Goal: Download file/media

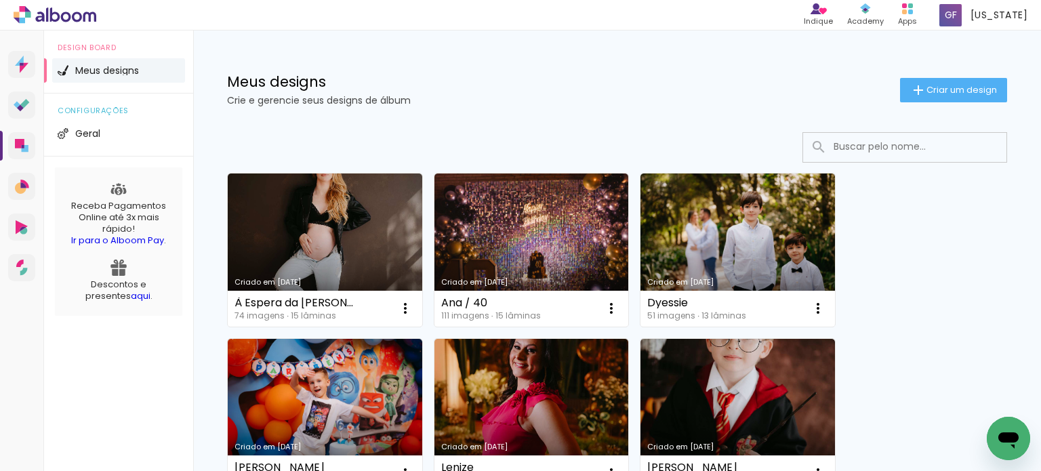
click at [324, 244] on link "Criado em [DATE]" at bounding box center [325, 249] width 194 height 153
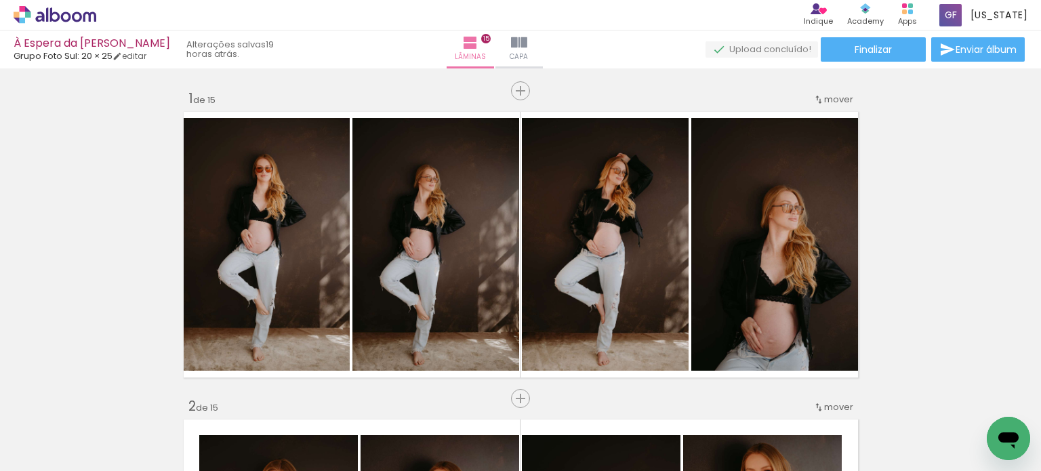
click at [49, 452] on span "Adicionar Fotos" at bounding box center [48, 452] width 41 height 15
click at [0, 0] on input "file" at bounding box center [0, 0] width 0 height 0
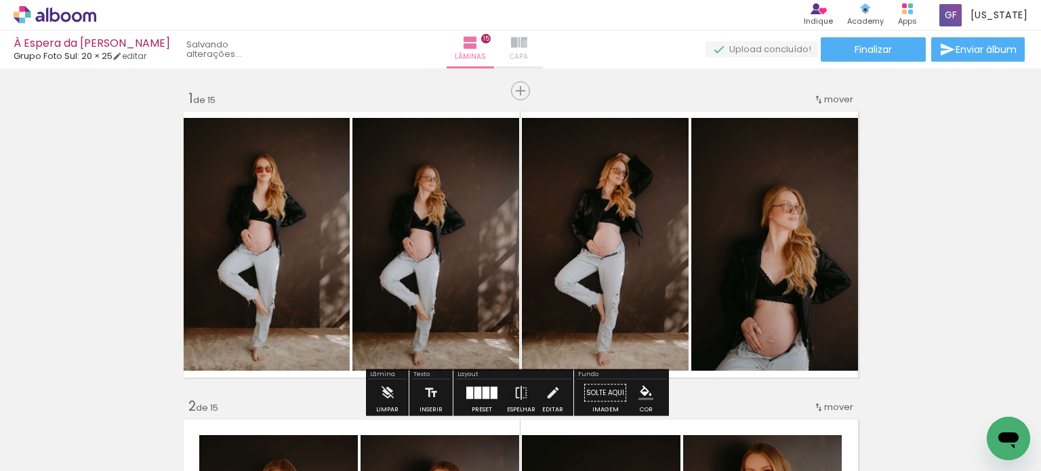
click at [543, 43] on div "Lâminas 15 Capa" at bounding box center [495, 49] width 98 height 38
click at [506, 51] on span "Capa" at bounding box center [497, 57] width 18 height 12
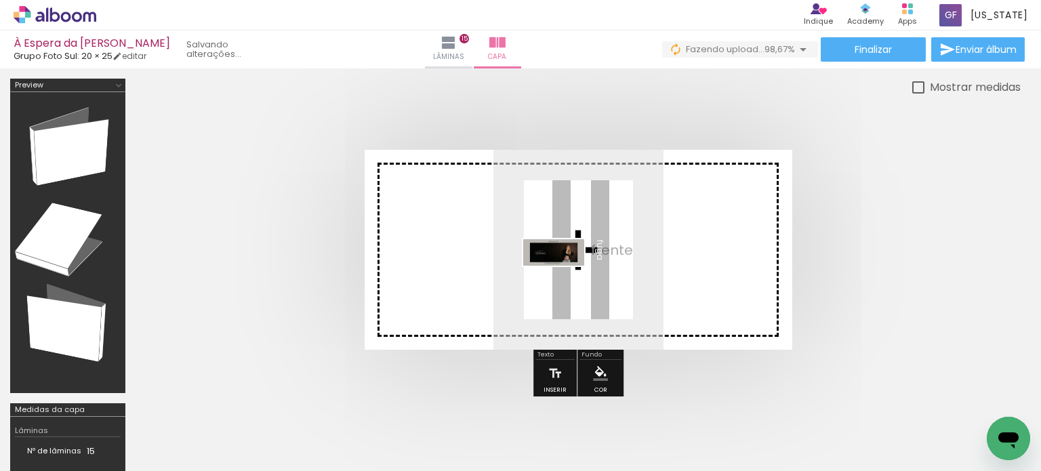
drag, startPoint x: 973, startPoint y: 428, endPoint x: 564, endPoint y: 280, distance: 435.1
click at [564, 280] on quentale-workspace at bounding box center [520, 235] width 1041 height 471
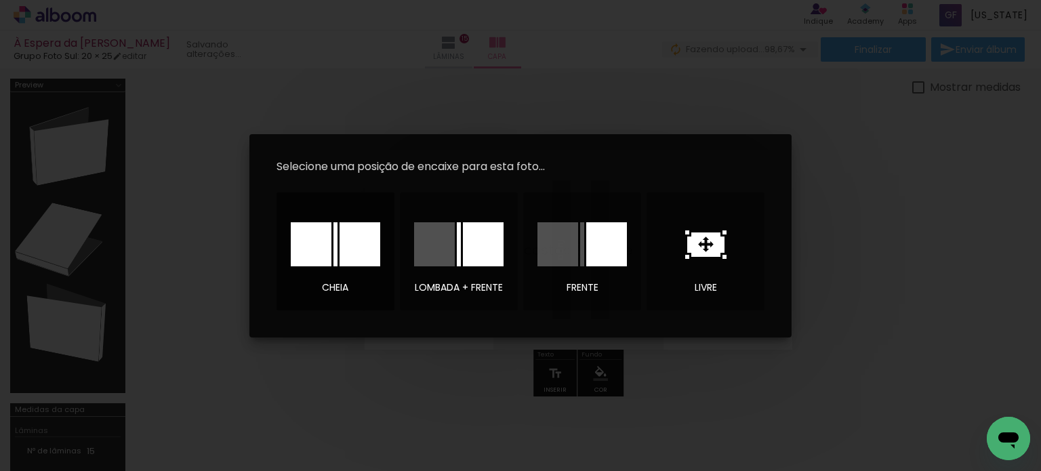
click at [337, 255] on div at bounding box center [335, 244] width 89 height 44
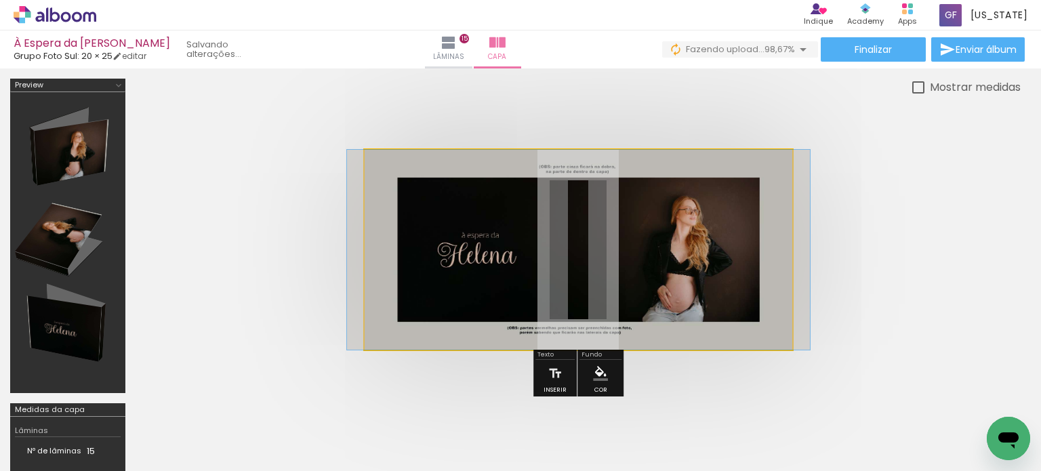
click at [563, 251] on quentale-photo at bounding box center [579, 250] width 428 height 200
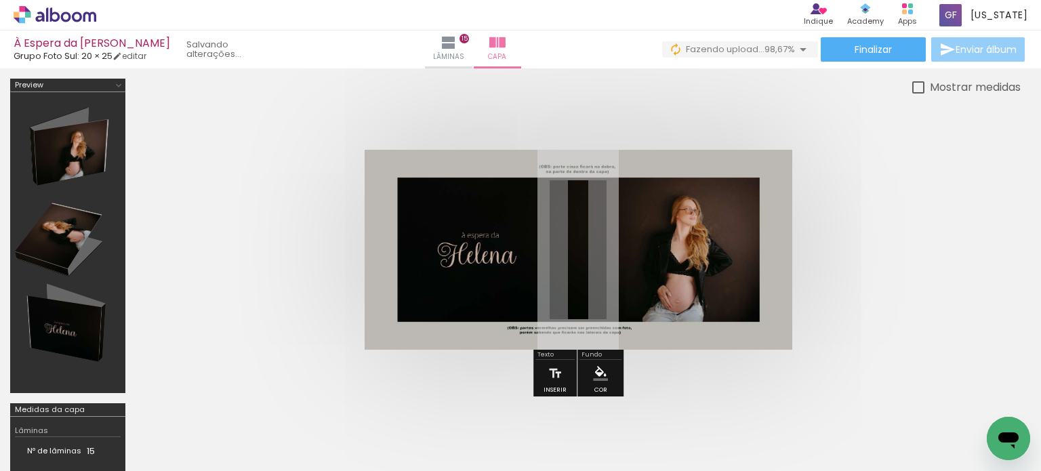
click at [970, 51] on span "Enviar álbum" at bounding box center [985, 49] width 61 height 9
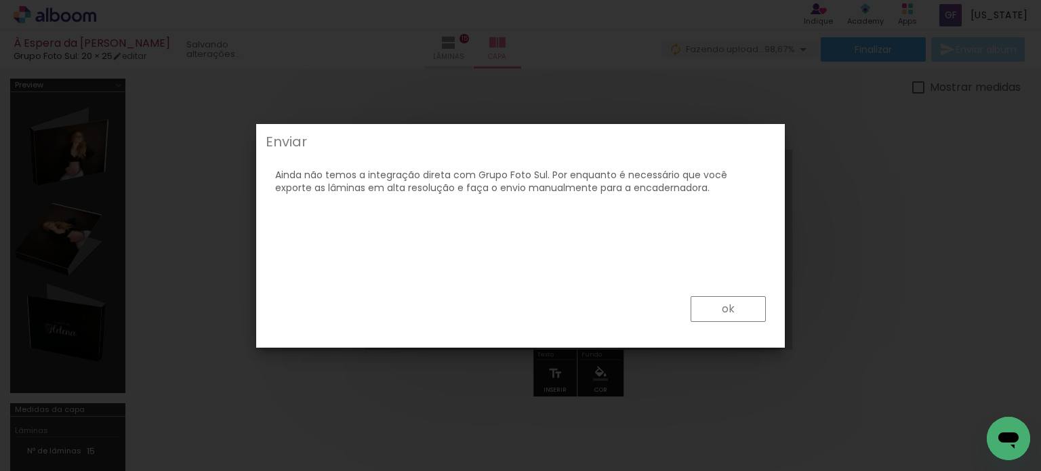
click at [749, 325] on div "ok" at bounding box center [520, 311] width 520 height 61
click at [746, 316] on paper-button "ok" at bounding box center [727, 309] width 75 height 26
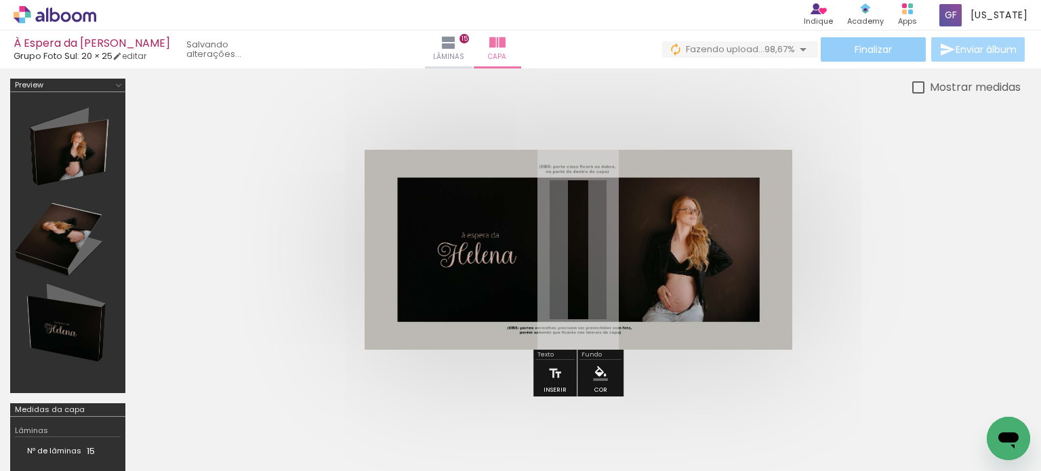
click at [831, 49] on paper-button "Finalizar" at bounding box center [873, 49] width 105 height 24
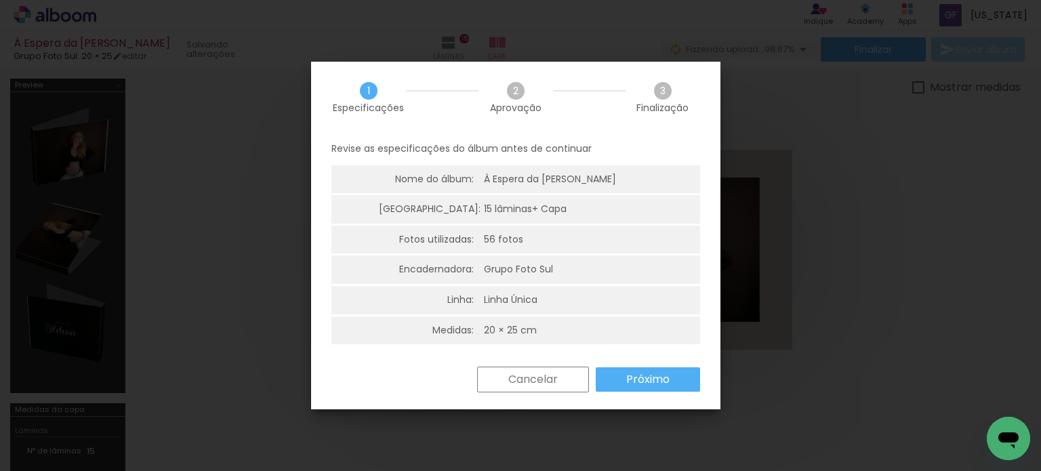
click at [828, 121] on iron-overlay-backdrop at bounding box center [520, 235] width 1041 height 471
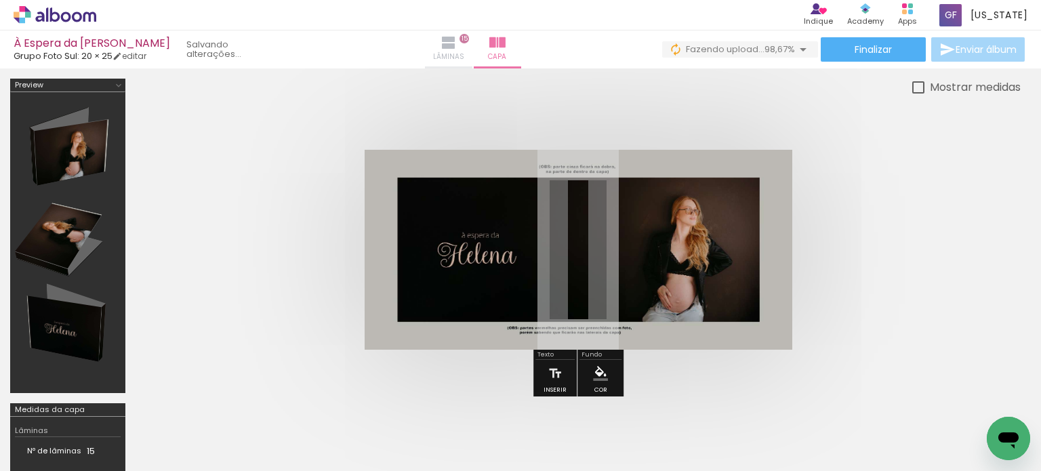
click at [464, 54] on span "Lâminas" at bounding box center [448, 57] width 31 height 12
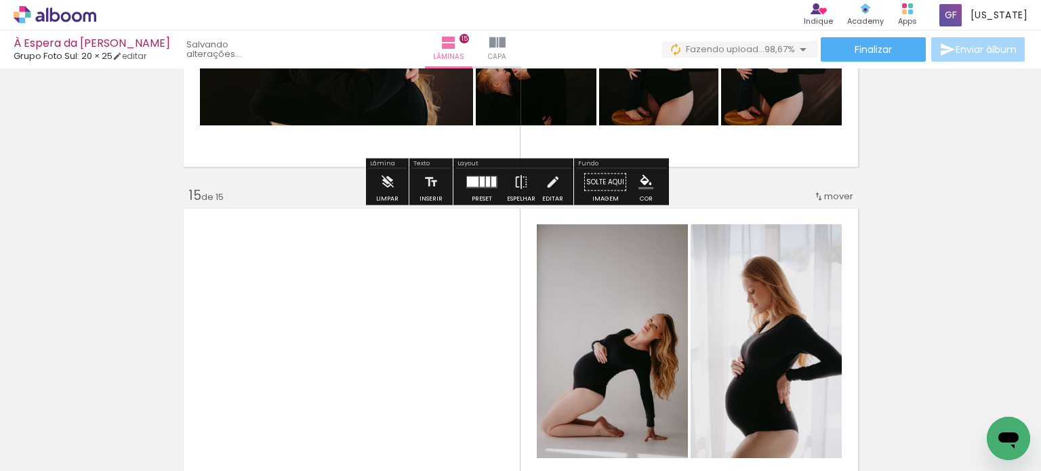
scroll to position [4182, 0]
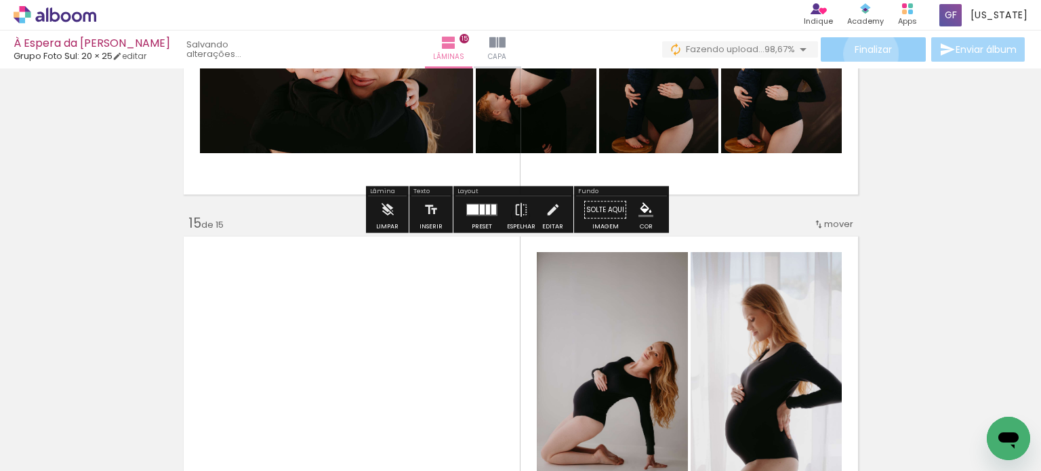
click at [866, 54] on span "Finalizar" at bounding box center [872, 49] width 37 height 9
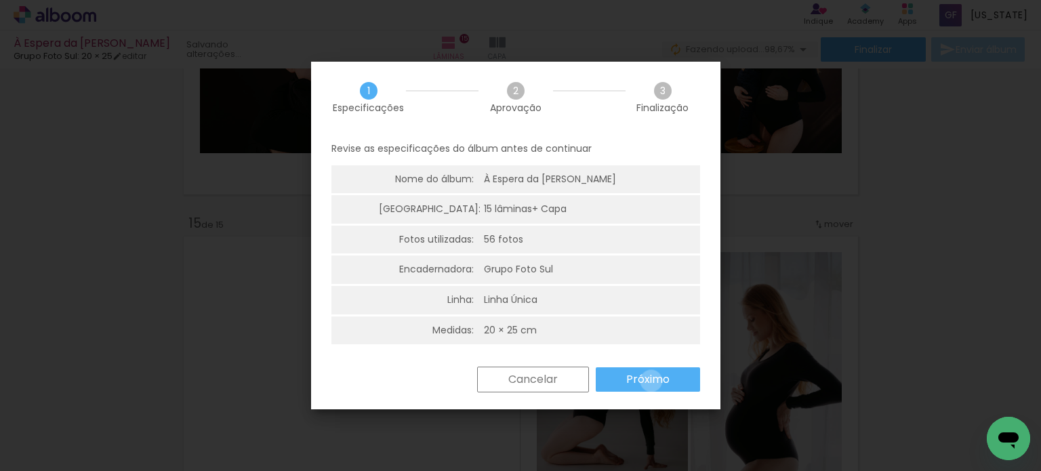
click at [0, 0] on slot "Próximo" at bounding box center [0, 0] width 0 height 0
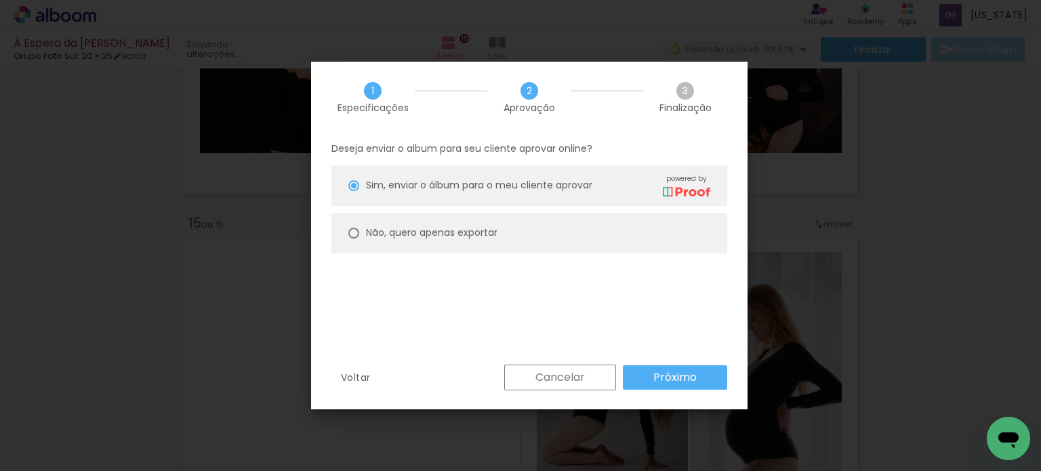
click at [0, 0] on slot "Próximo" at bounding box center [0, 0] width 0 height 0
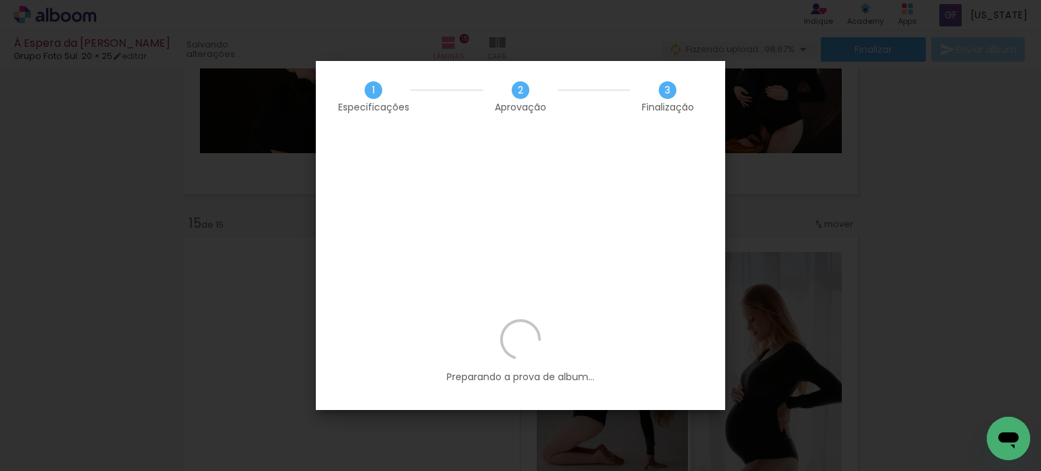
scroll to position [0, 4766]
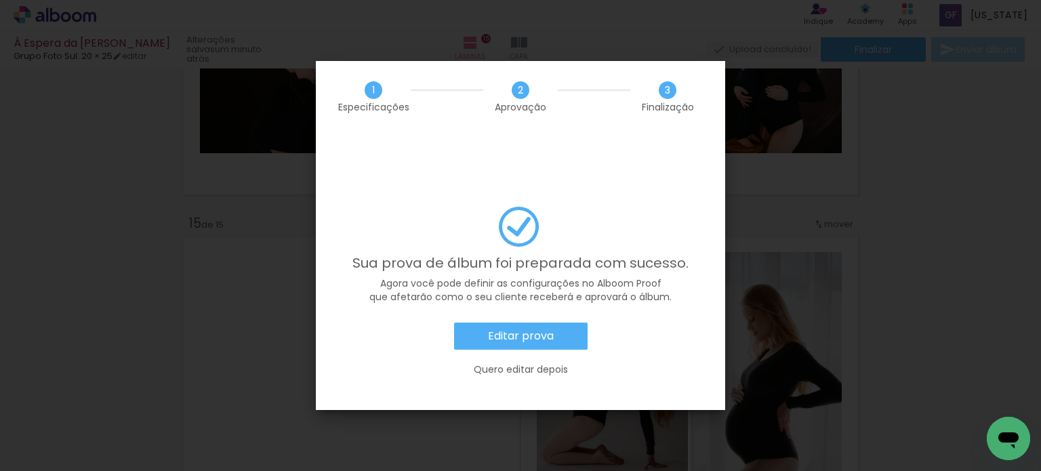
click at [0, 0] on slot "Editar prova" at bounding box center [0, 0] width 0 height 0
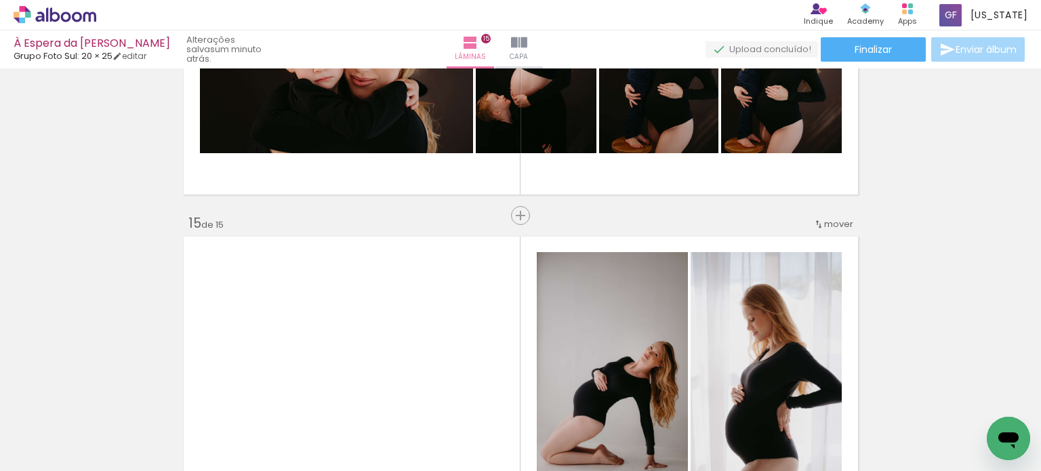
scroll to position [0, 4766]
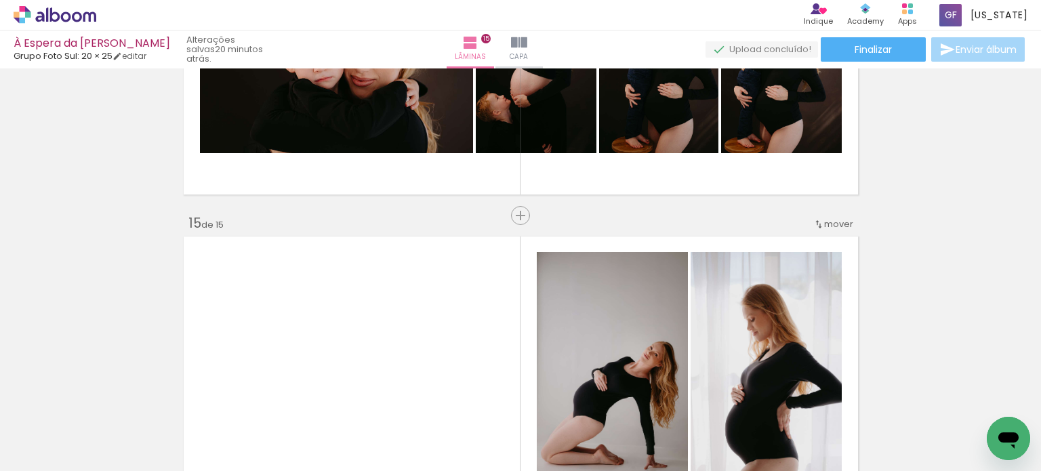
scroll to position [0, 4766]
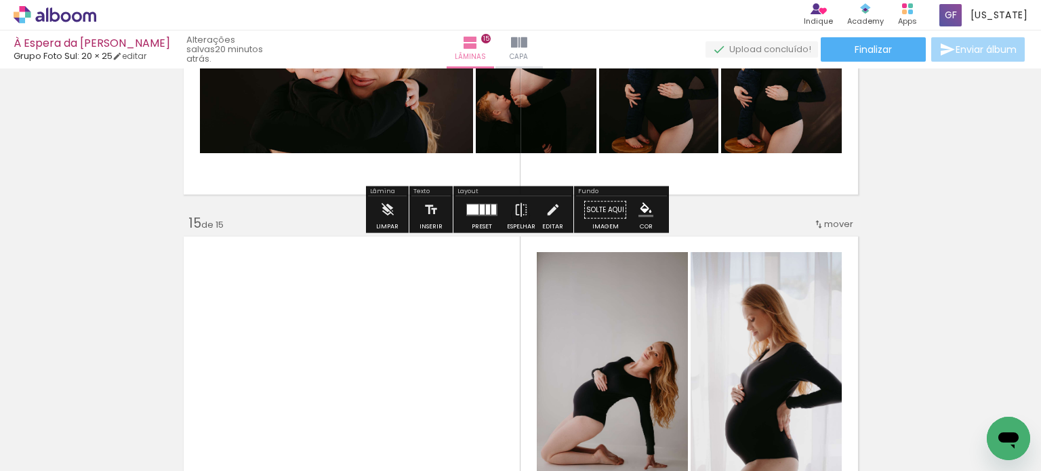
click at [54, 21] on icon at bounding box center [55, 14] width 10 height 14
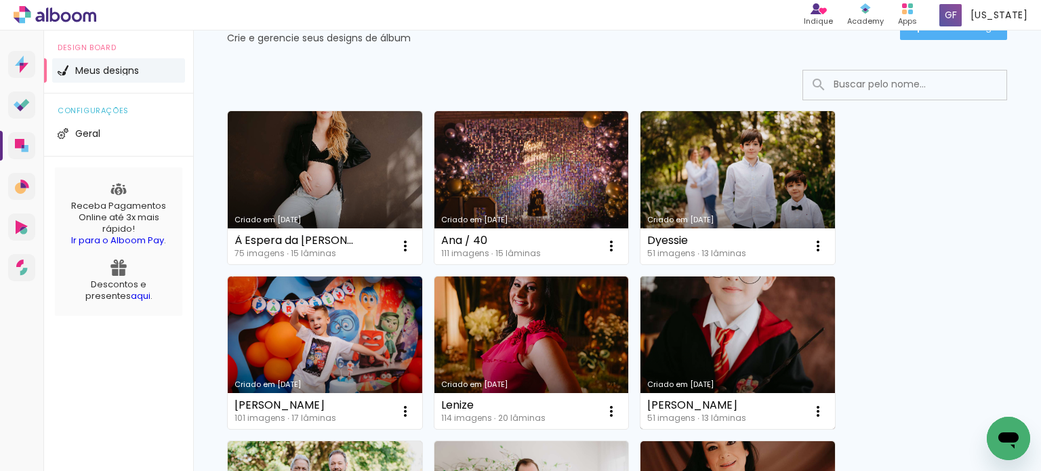
scroll to position [68, 0]
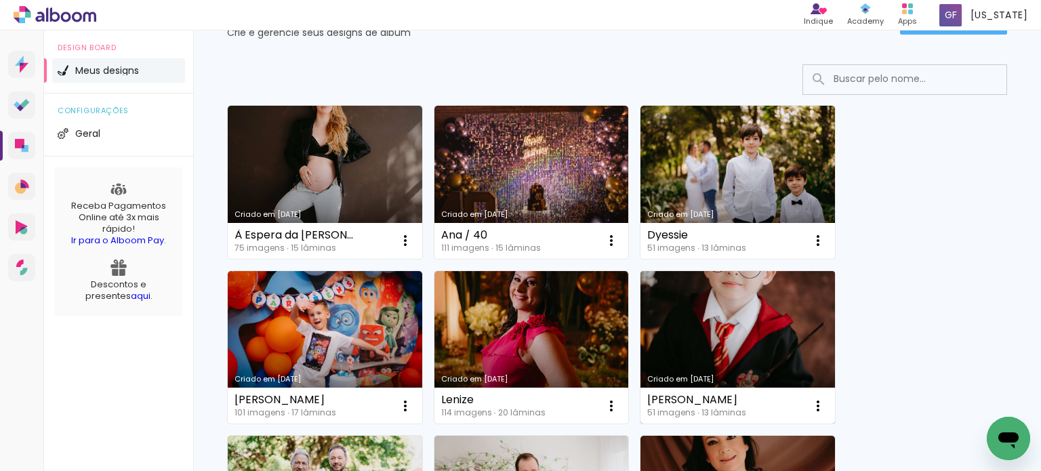
click at [689, 321] on link "Criado em [DATE]" at bounding box center [737, 347] width 194 height 153
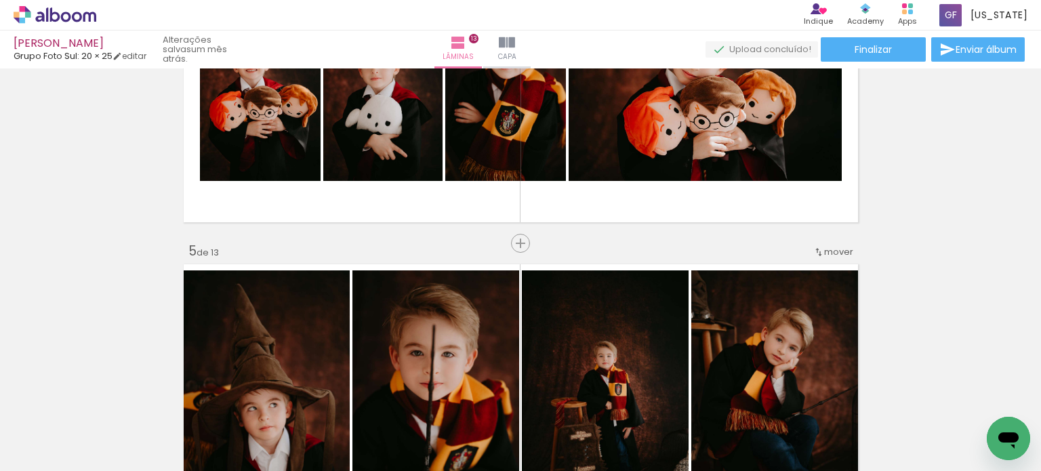
scroll to position [1084, 0]
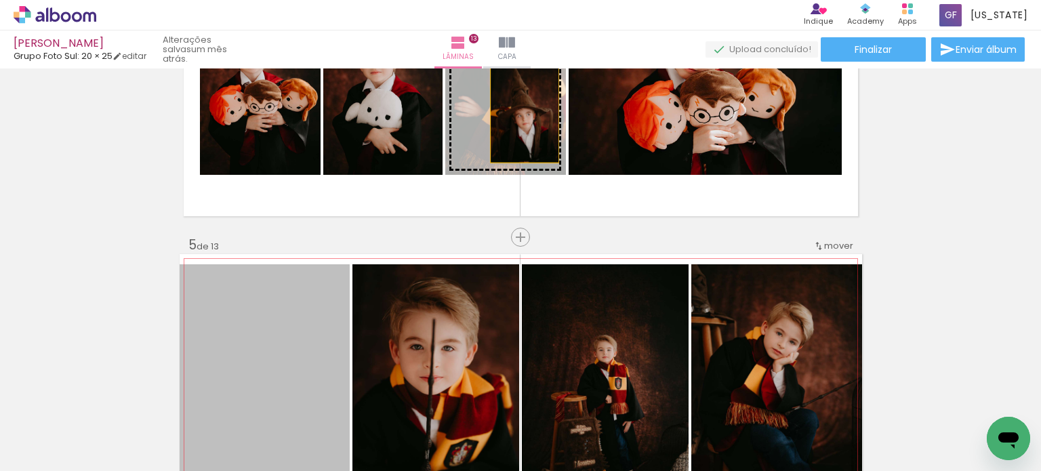
drag, startPoint x: 276, startPoint y: 342, endPoint x: 519, endPoint y: 112, distance: 334.5
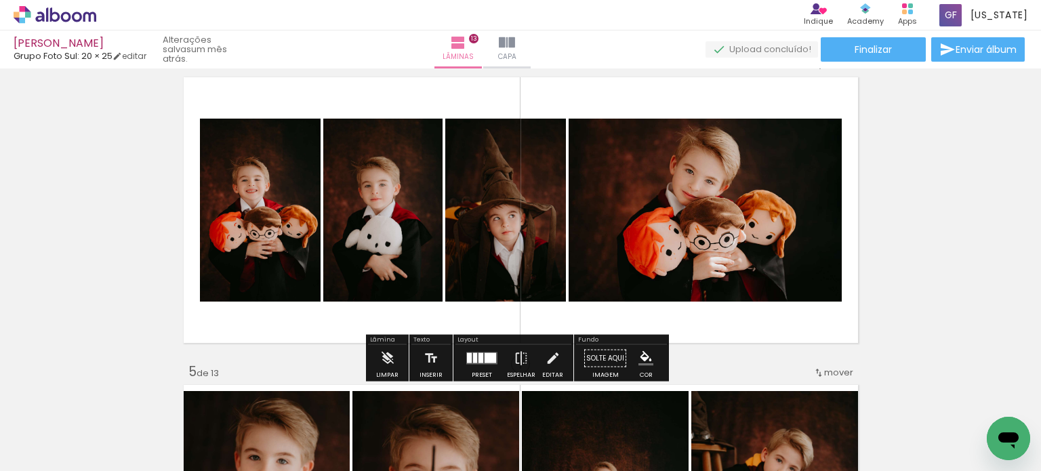
scroll to position [949, 0]
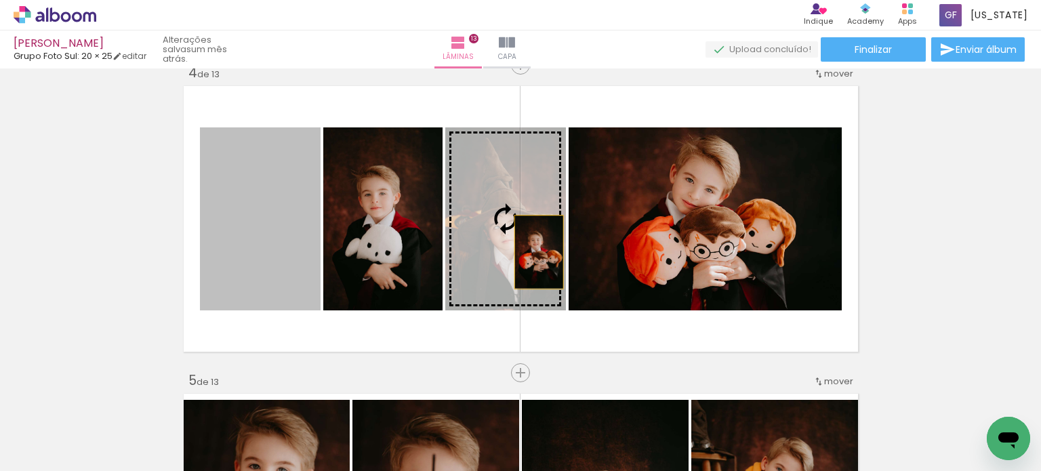
drag, startPoint x: 271, startPoint y: 260, endPoint x: 526, endPoint y: 252, distance: 255.6
click at [0, 0] on slot at bounding box center [0, 0] width 0 height 0
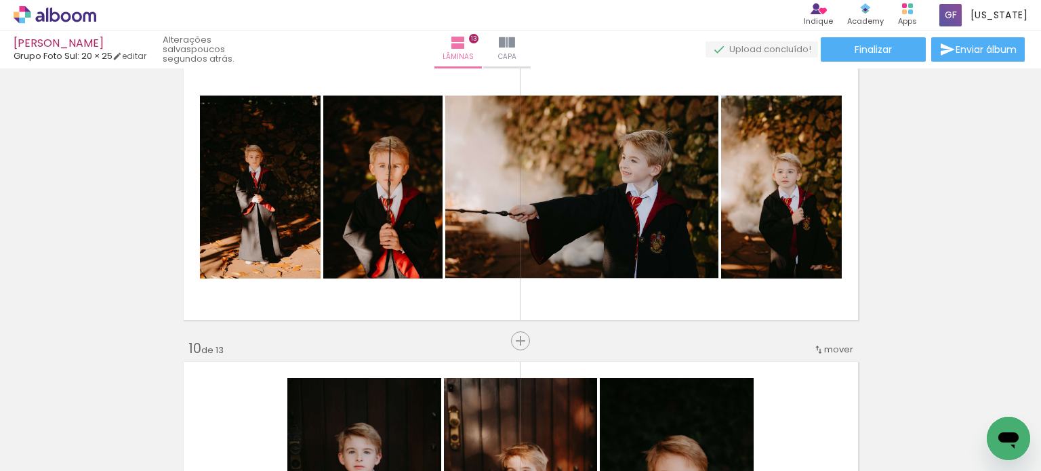
scroll to position [2507, 0]
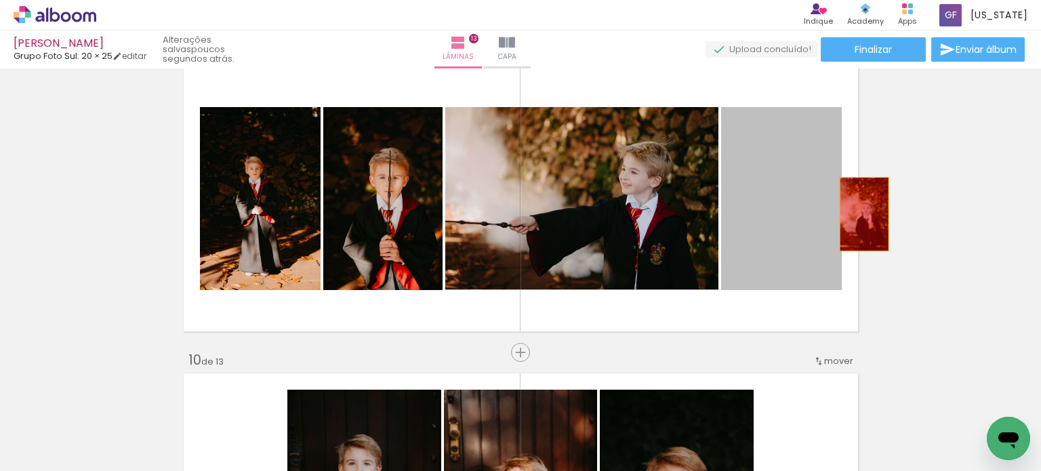
drag, startPoint x: 772, startPoint y: 217, endPoint x: 908, endPoint y: 211, distance: 135.6
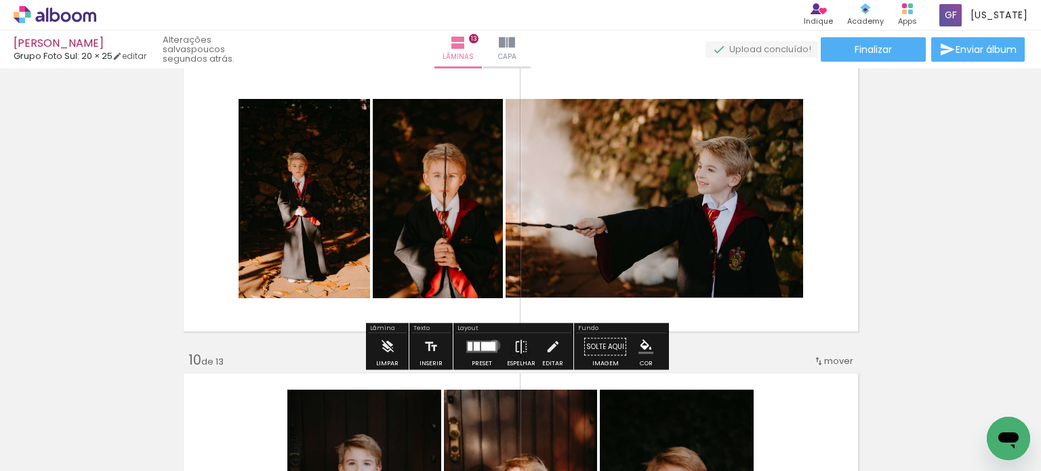
click at [491, 345] on div at bounding box center [488, 346] width 14 height 9
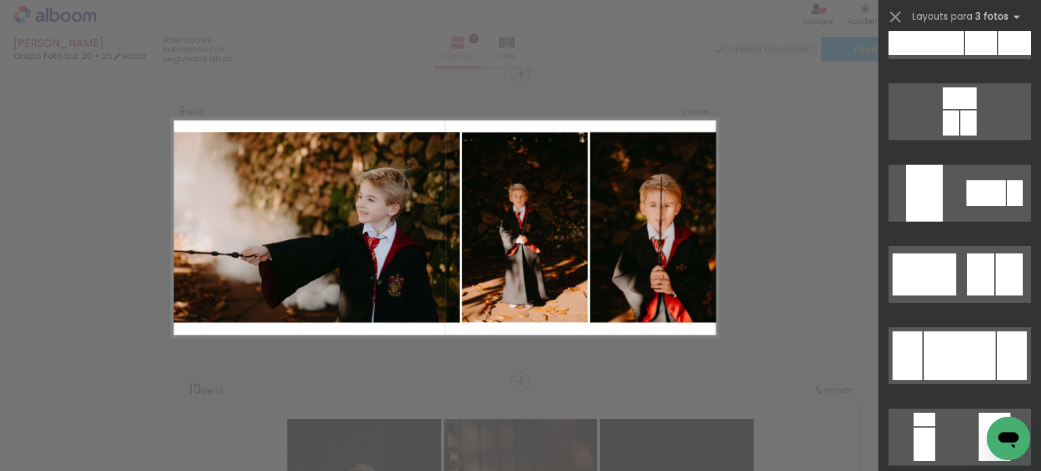
scroll to position [136, 0]
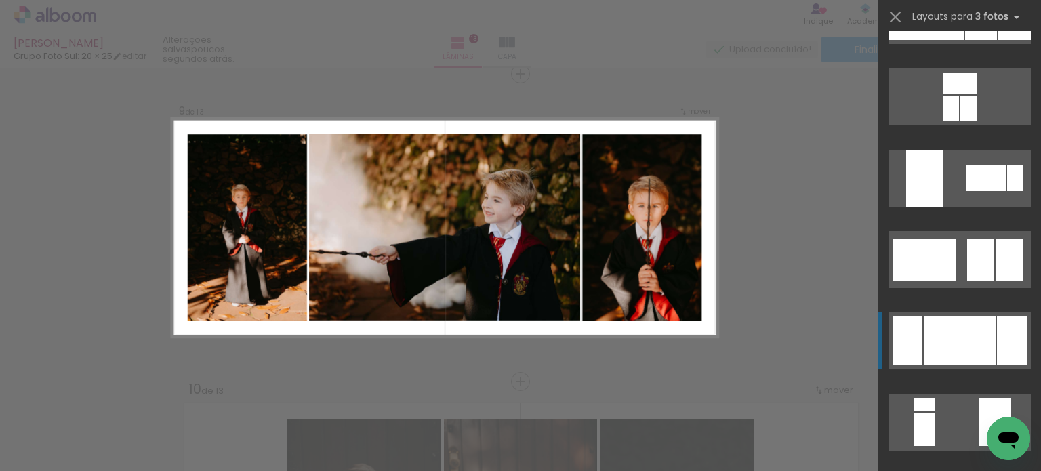
click at [949, 329] on div at bounding box center [960, 340] width 72 height 49
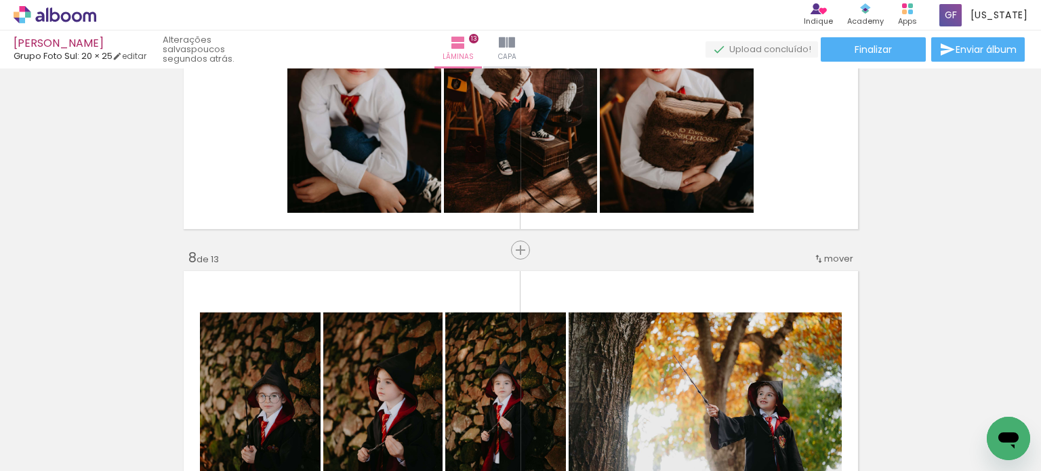
scroll to position [1965, 0]
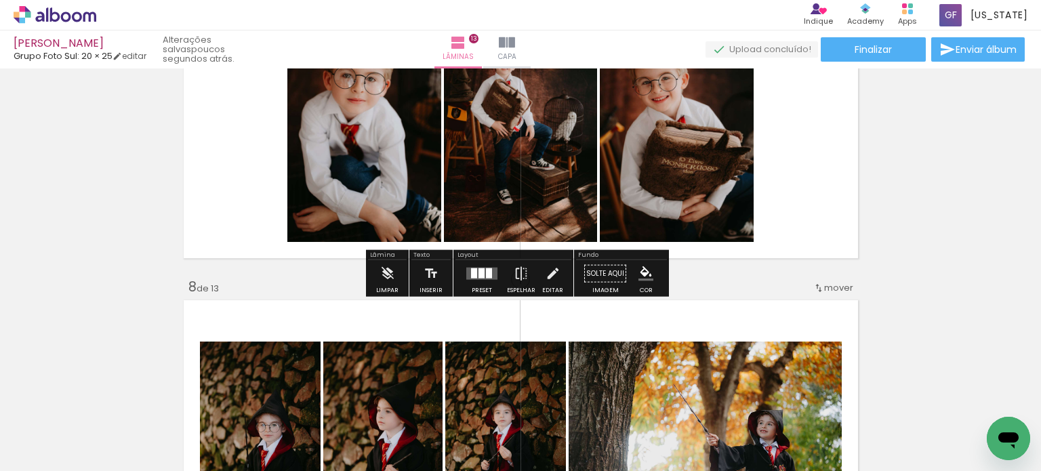
click at [481, 271] on quentale-layouter at bounding box center [481, 274] width 31 height 12
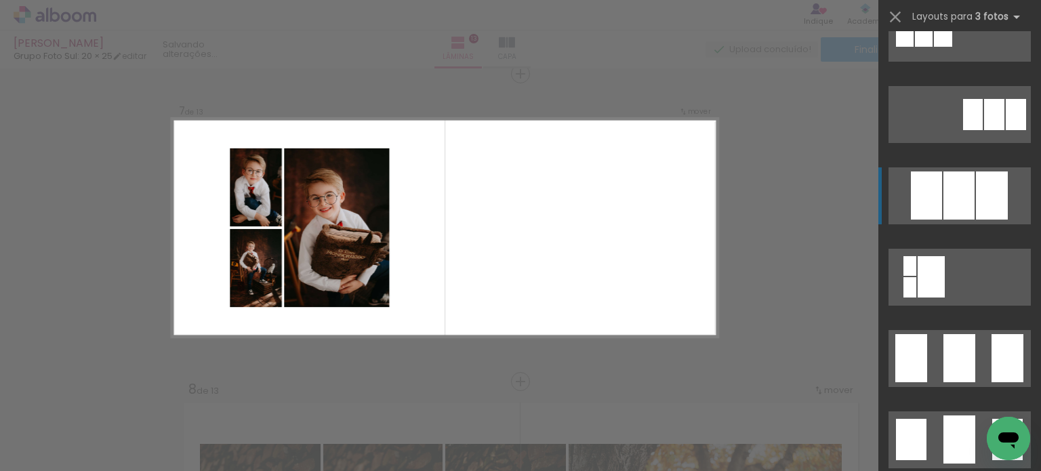
scroll to position [772, 0]
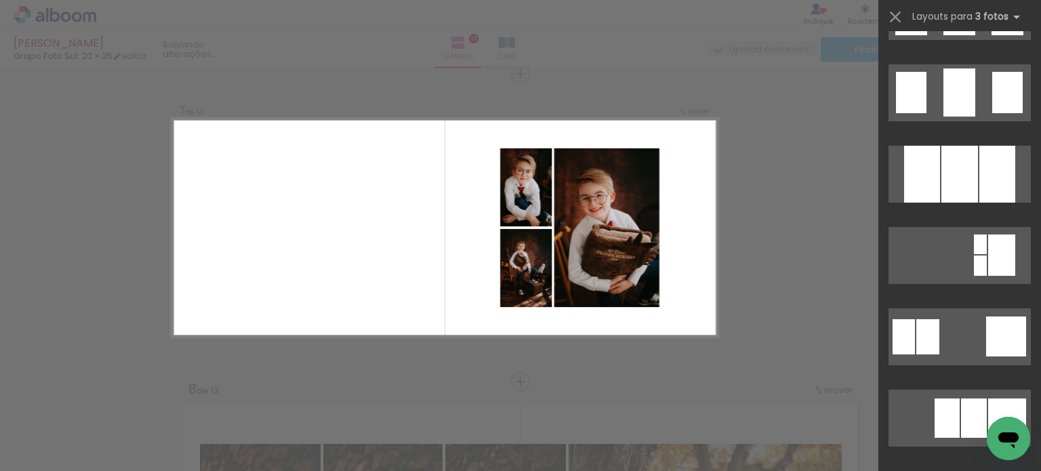
scroll to position [1111, 0]
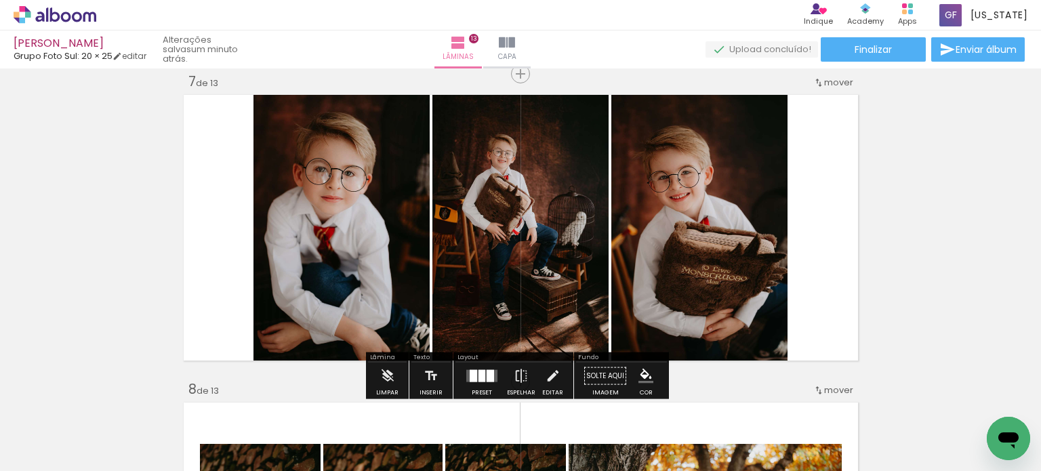
click at [930, 228] on div "Inserir lâmina 1 de 13 Inserir lâmina 2 de 13 Inserir lâmina 3 de 13 Inserir lâ…" at bounding box center [520, 363] width 1041 height 4307
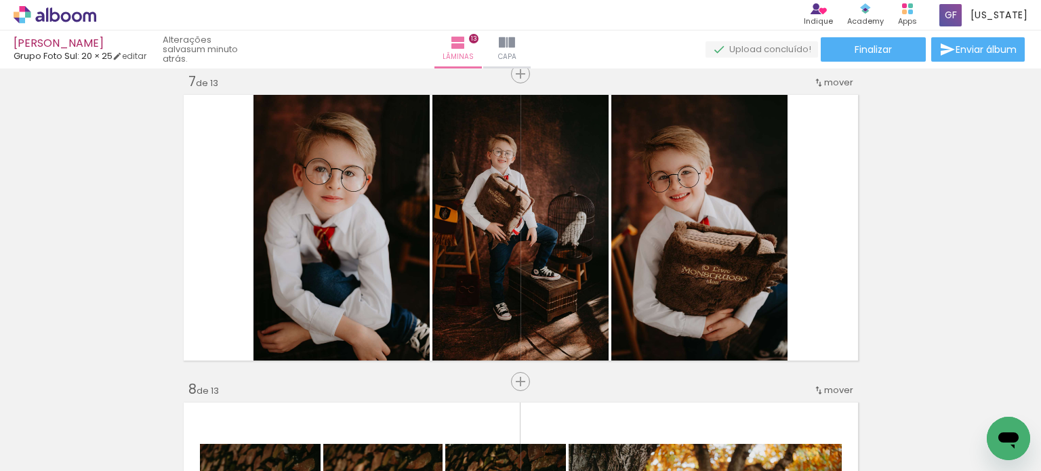
click at [121, 94] on div "Inserir lâmina 1 de 13 Inserir lâmina 2 de 13 Inserir lâmina 3 de 13 Inserir lâ…" at bounding box center [520, 363] width 1041 height 4307
click at [122, 222] on div "Inserir lâmina 1 de 13 Inserir lâmina 2 de 13 Inserir lâmina 3 de 13 Inserir lâ…" at bounding box center [520, 363] width 1041 height 4307
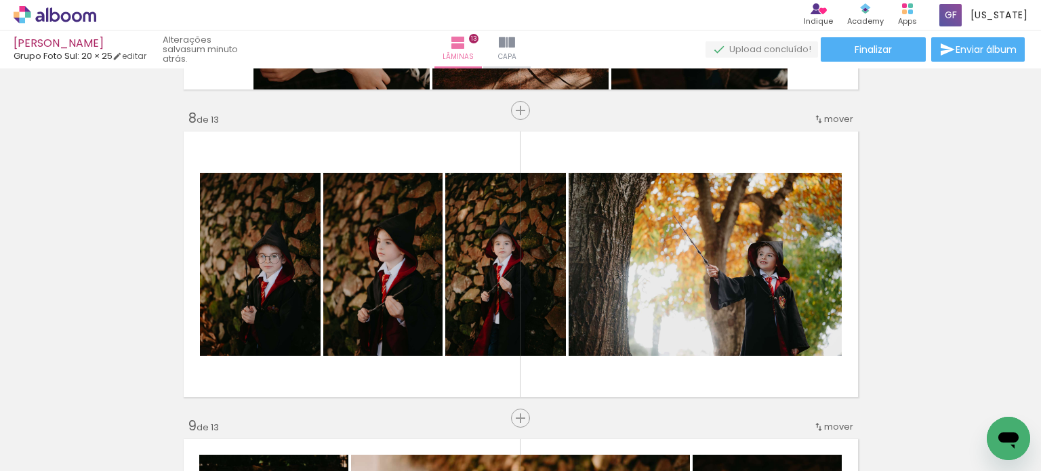
click at [114, 256] on div "Inserir lâmina 1 de 13 Inserir lâmina 2 de 13 Inserir lâmina 3 de 13 Inserir lâ…" at bounding box center [520, 92] width 1041 height 4307
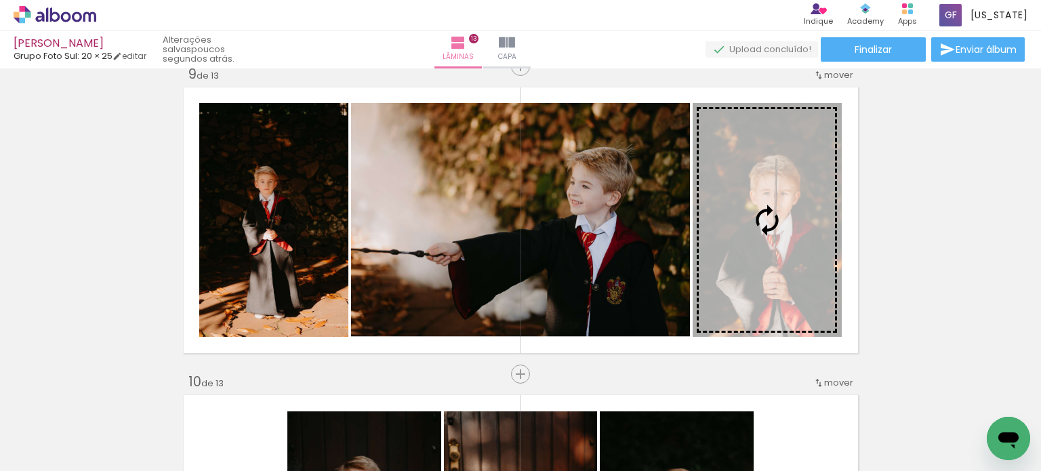
scroll to position [2473, 0]
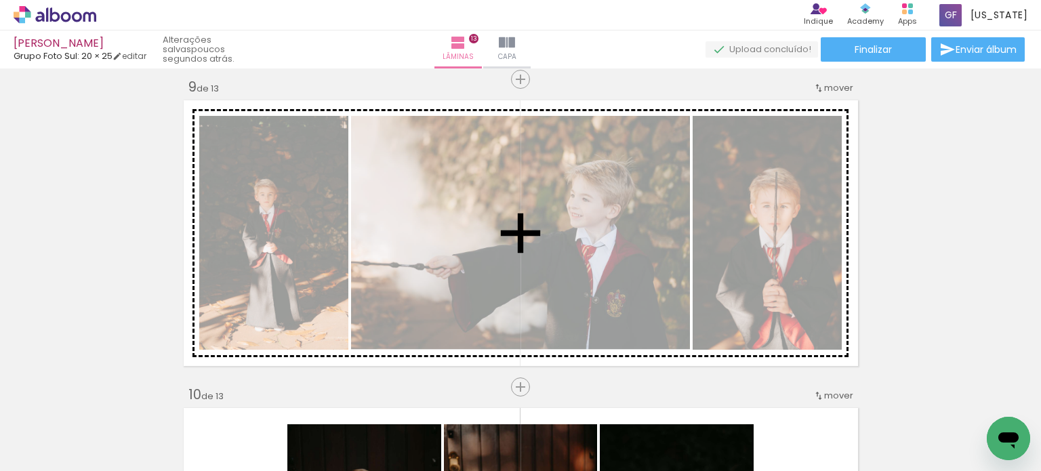
drag, startPoint x: 814, startPoint y: 245, endPoint x: 841, endPoint y: 190, distance: 61.5
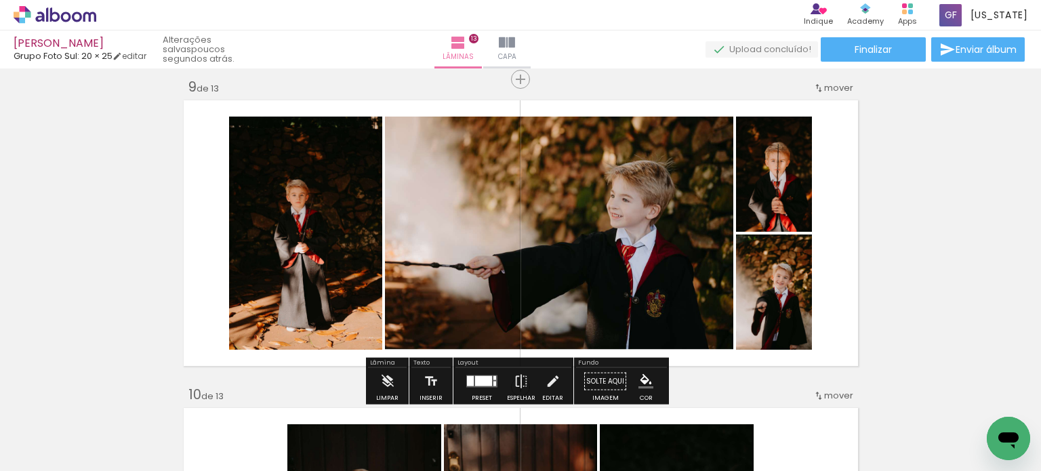
click at [495, 383] on div at bounding box center [481, 381] width 37 height 27
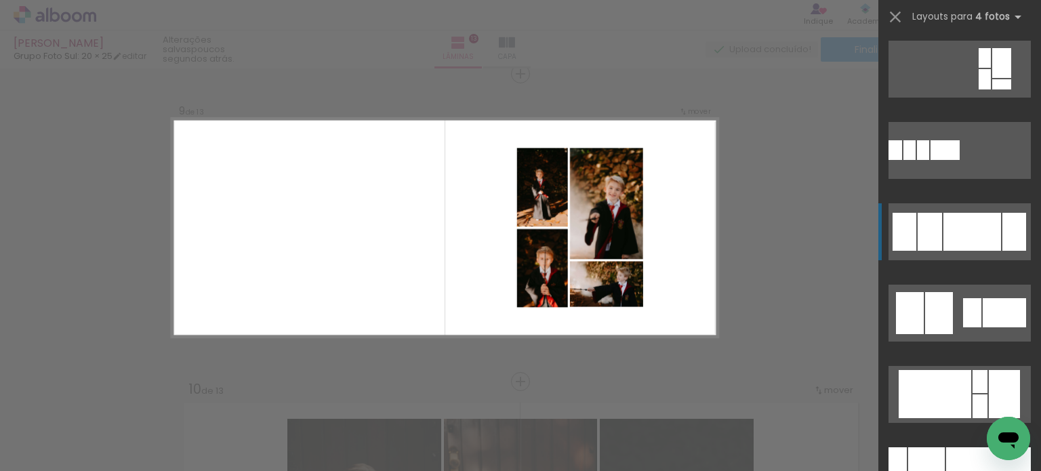
scroll to position [1152, 0]
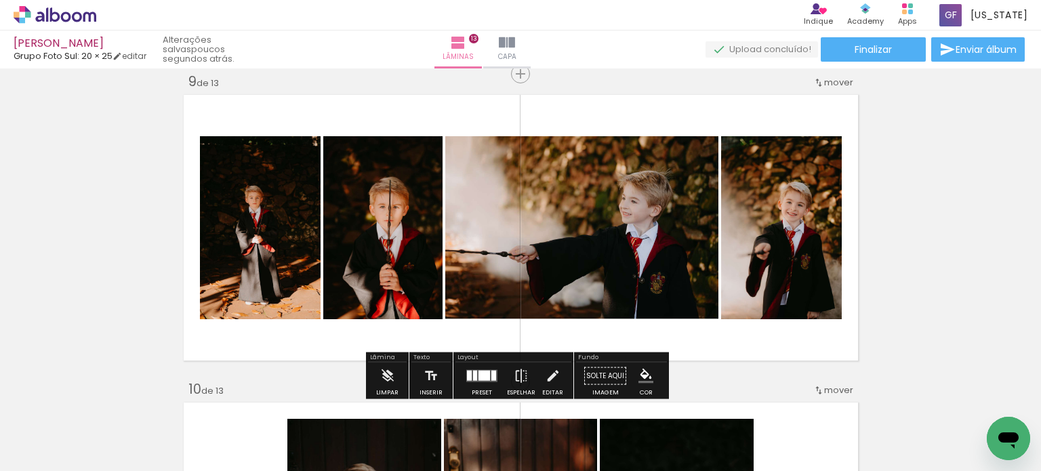
click at [478, 373] on div at bounding box center [484, 376] width 12 height 10
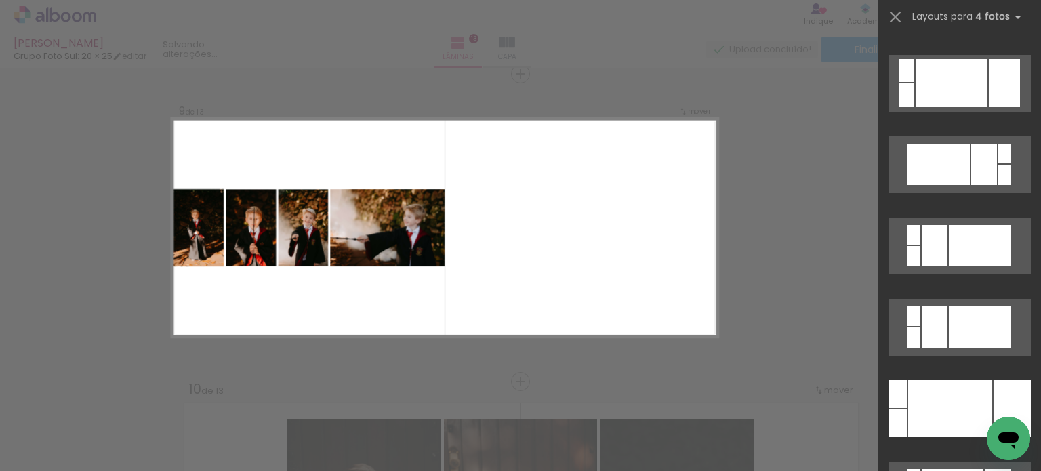
scroll to position [1098, 0]
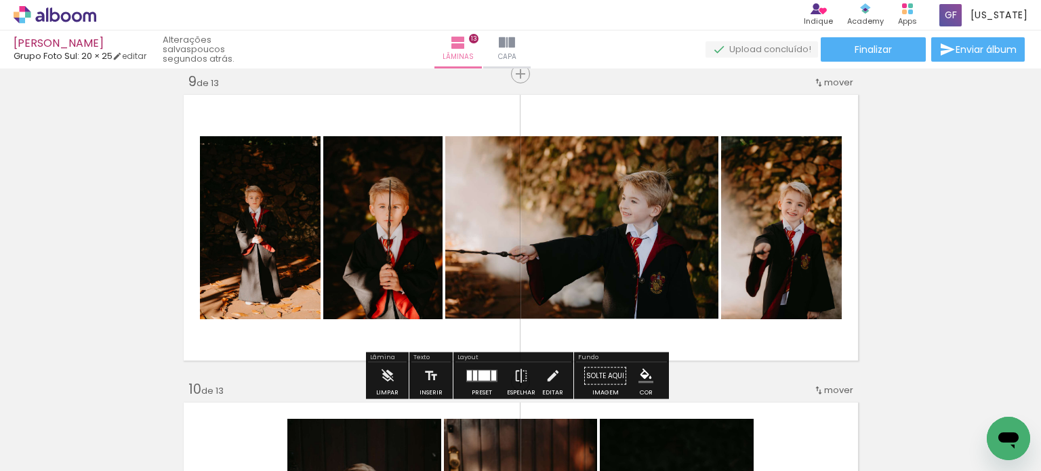
drag, startPoint x: 156, startPoint y: 184, endPoint x: 165, endPoint y: 127, distance: 57.7
click at [184, 318] on quentale-layouter at bounding box center [521, 228] width 682 height 274
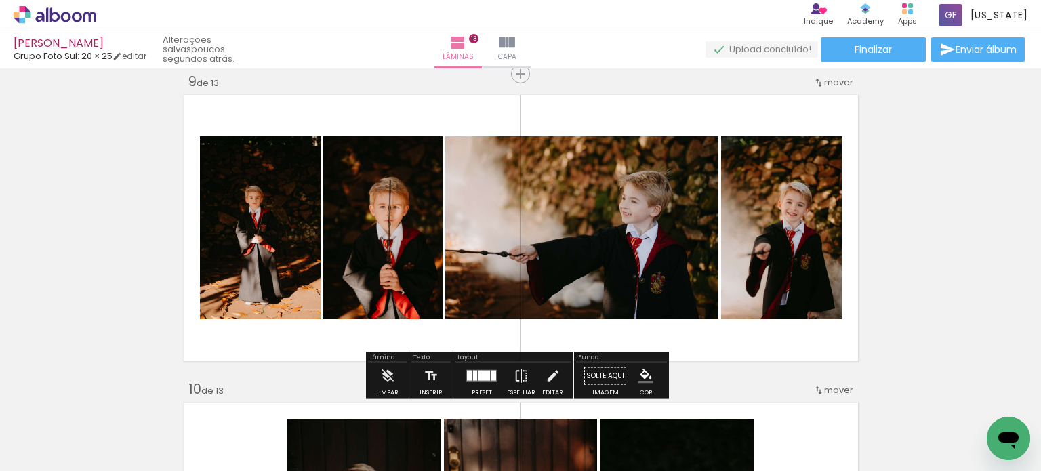
click at [525, 381] on paper-button "Espelhar" at bounding box center [520, 380] width 35 height 35
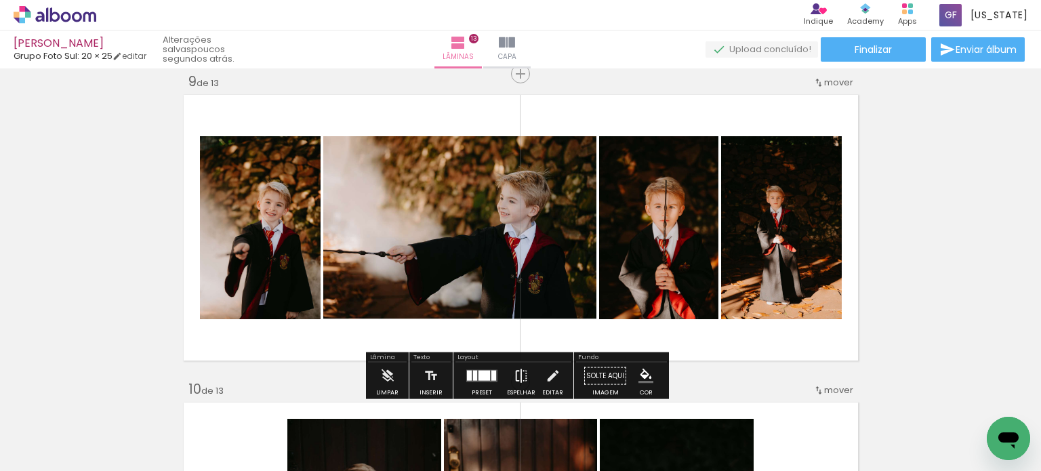
click at [518, 377] on iron-icon at bounding box center [521, 376] width 15 height 27
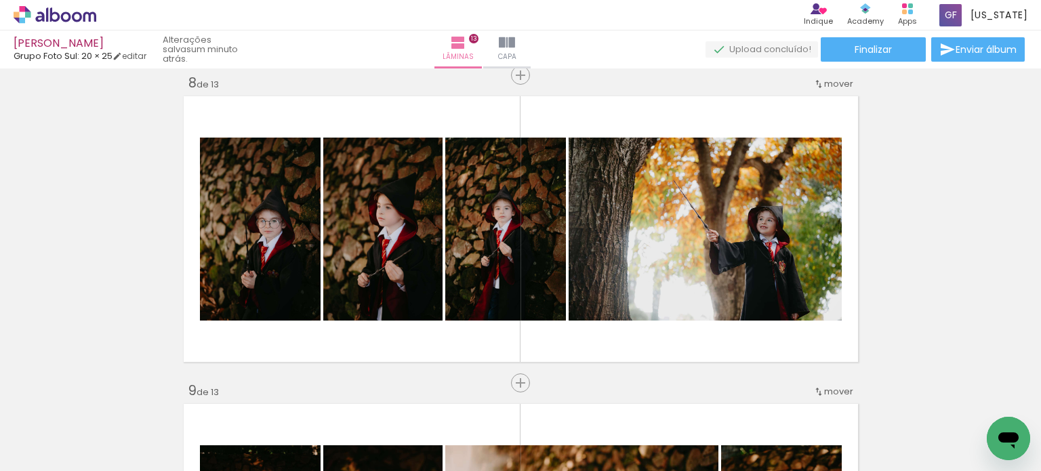
scroll to position [2139, 0]
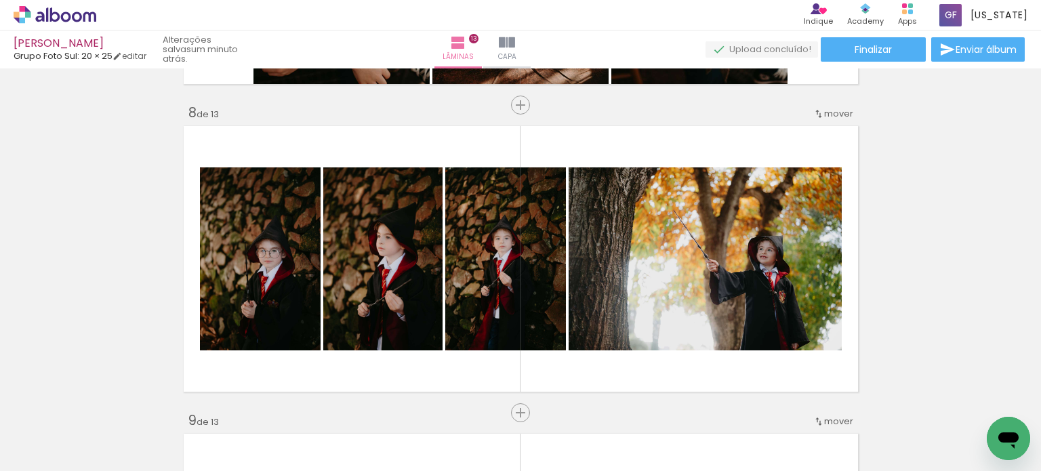
click at [904, 273] on div "Inserir lâmina 1 de 13 Inserir lâmina 2 de 13 Inserir lâmina 3 de 13 Inserir lâ…" at bounding box center [520, 87] width 1041 height 4307
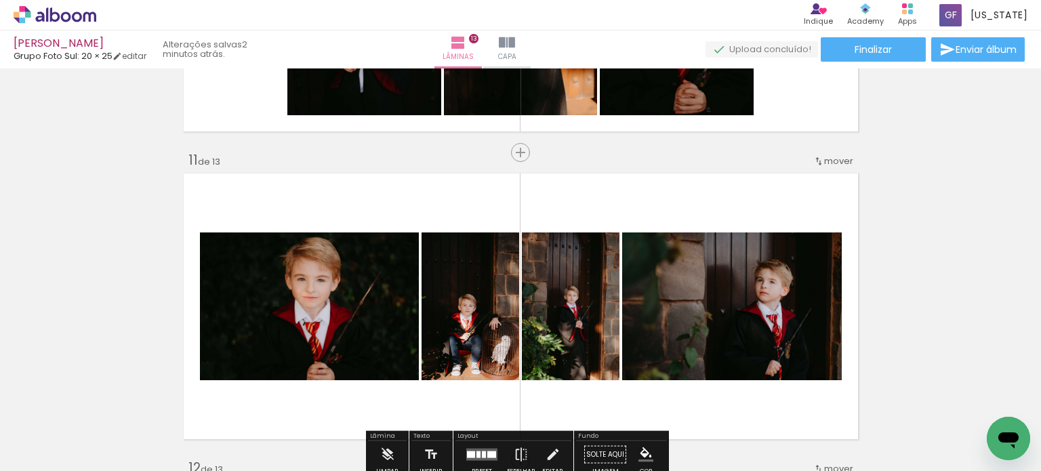
scroll to position [3020, 0]
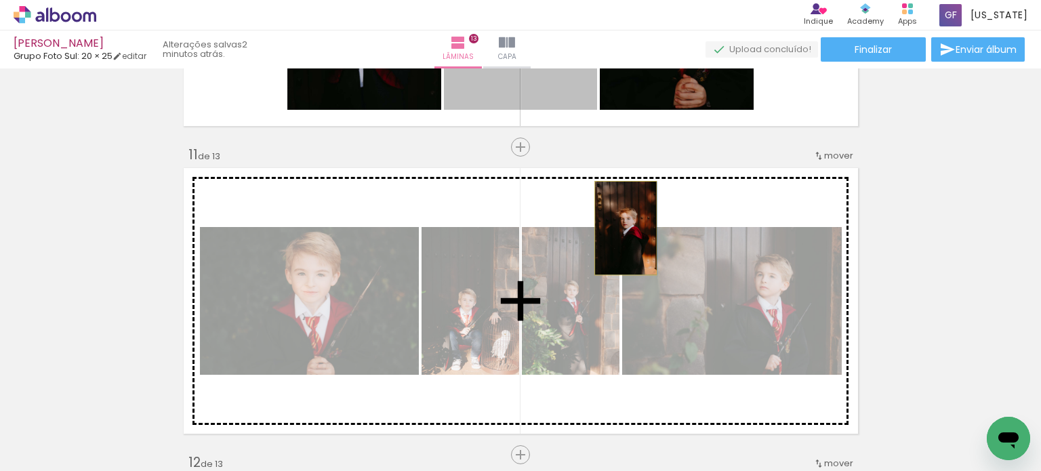
drag, startPoint x: 544, startPoint y: 96, endPoint x: 620, endPoint y: 228, distance: 151.8
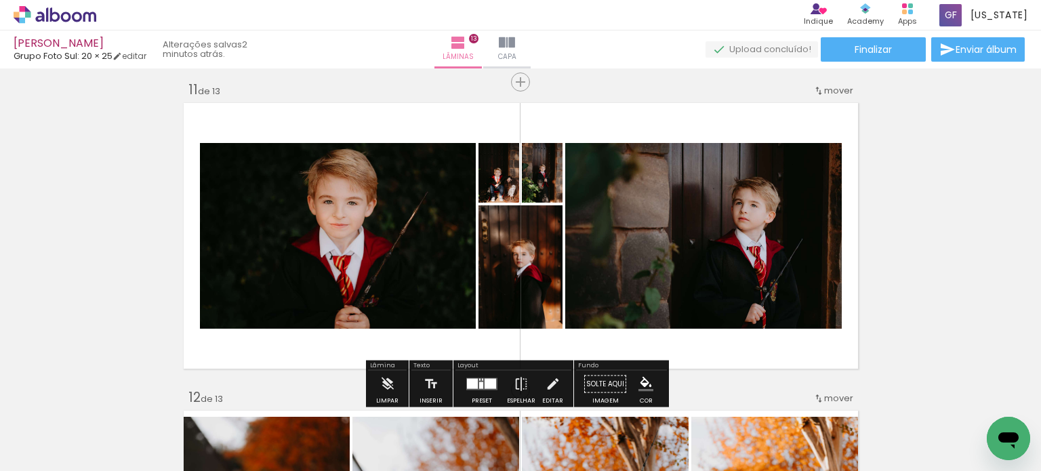
scroll to position [3088, 0]
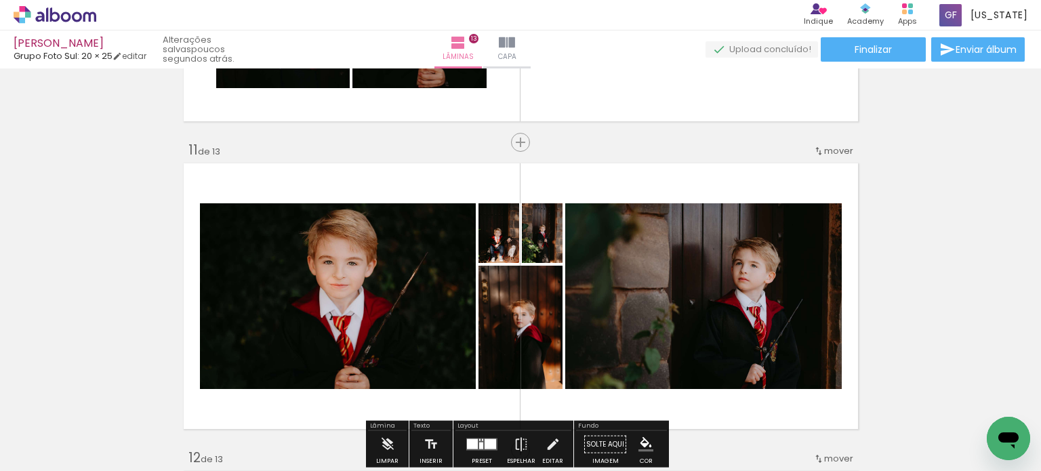
scroll to position [3020, 0]
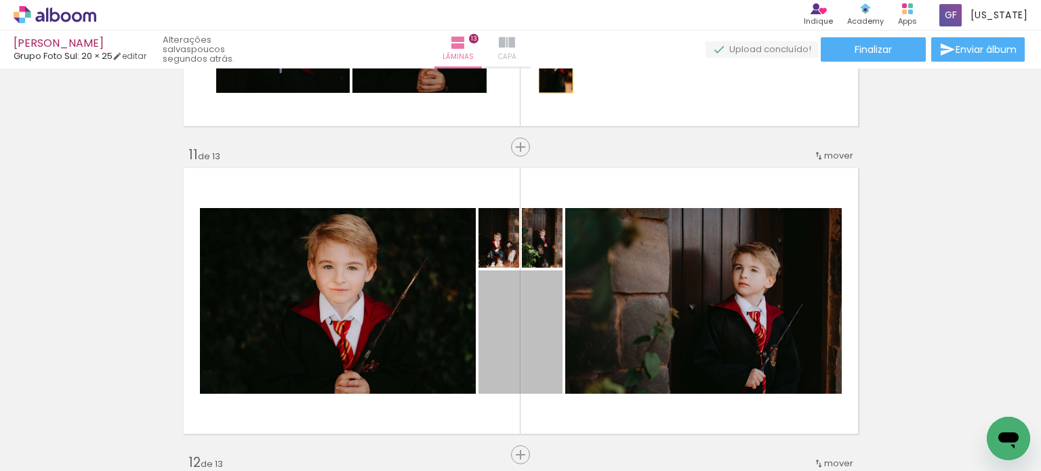
drag, startPoint x: 540, startPoint y: 224, endPoint x: 552, endPoint y: 59, distance: 165.8
click at [552, 0] on div "Noah Grupo Foto Sul: 20 × 25 editar poucos segundos atrás. Lâminas 13 Capa Fina…" at bounding box center [520, 0] width 1041 height 0
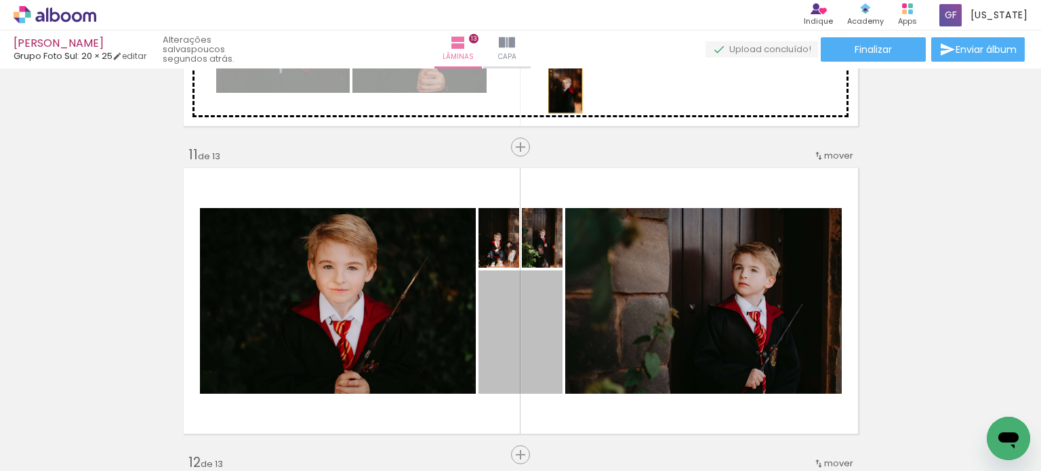
drag, startPoint x: 545, startPoint y: 218, endPoint x: 560, endPoint y: 88, distance: 130.2
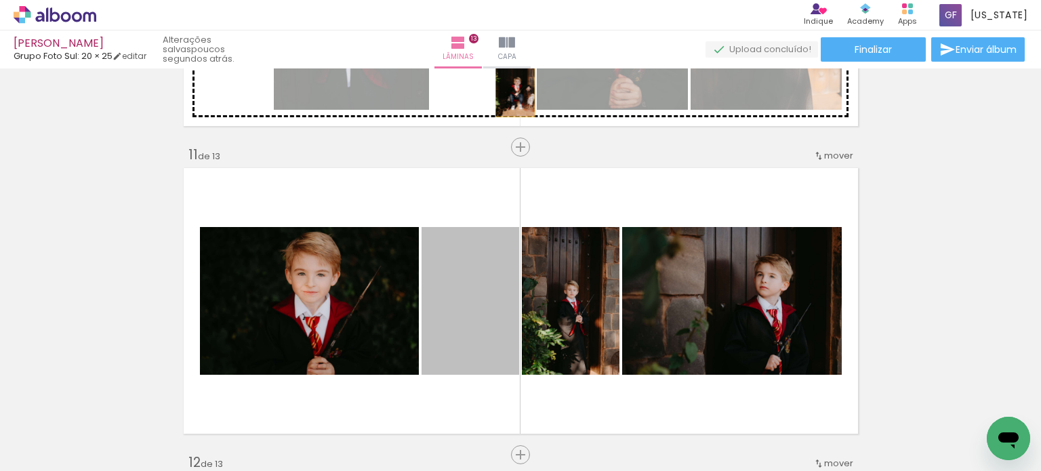
drag, startPoint x: 501, startPoint y: 276, endPoint x: 510, endPoint y: 87, distance: 189.2
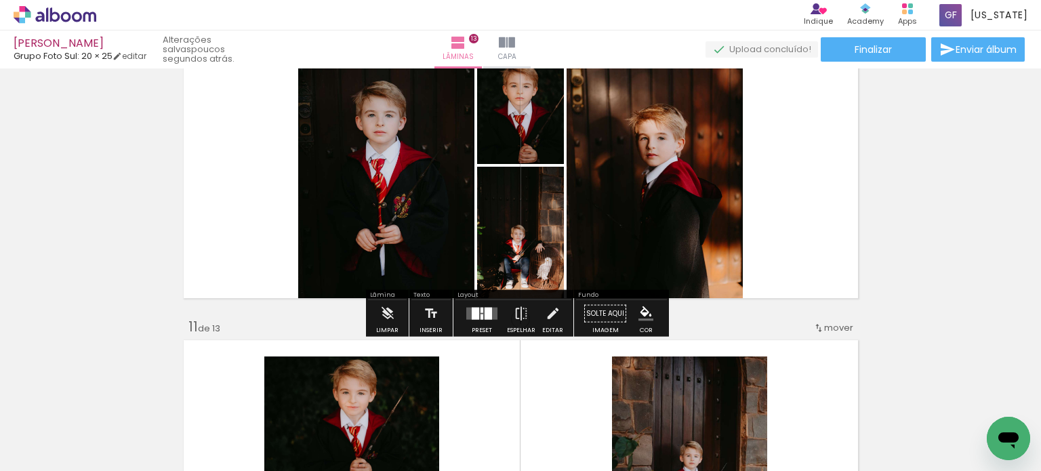
scroll to position [2952, 0]
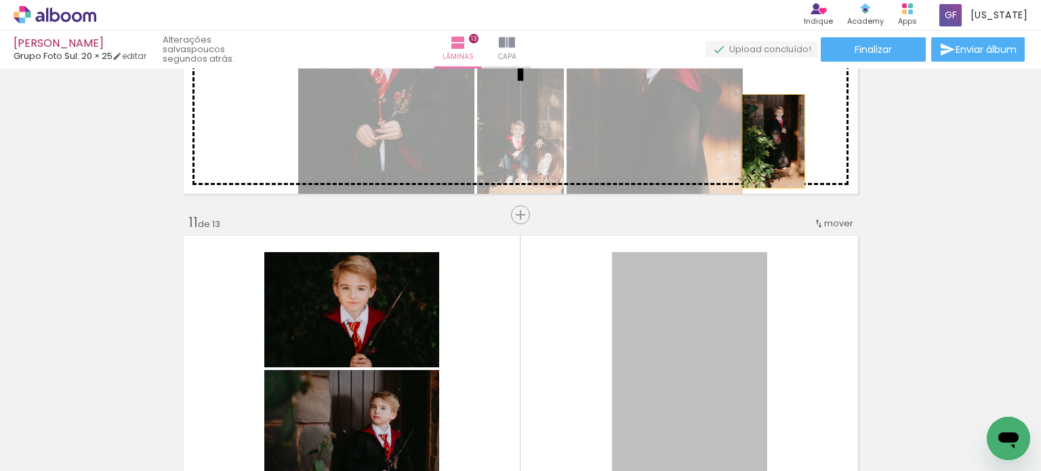
drag, startPoint x: 724, startPoint y: 327, endPoint x: 768, endPoint y: 140, distance: 191.5
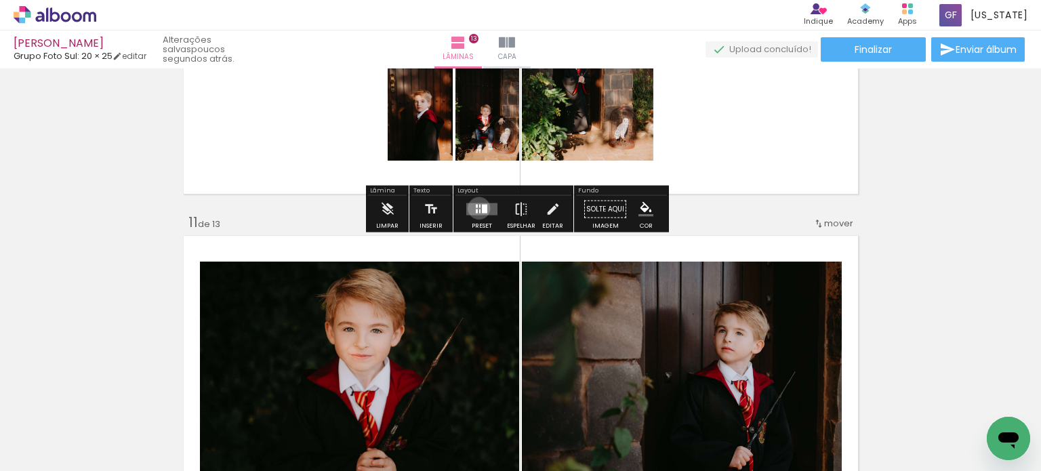
click at [476, 207] on quentale-layouter at bounding box center [481, 209] width 31 height 12
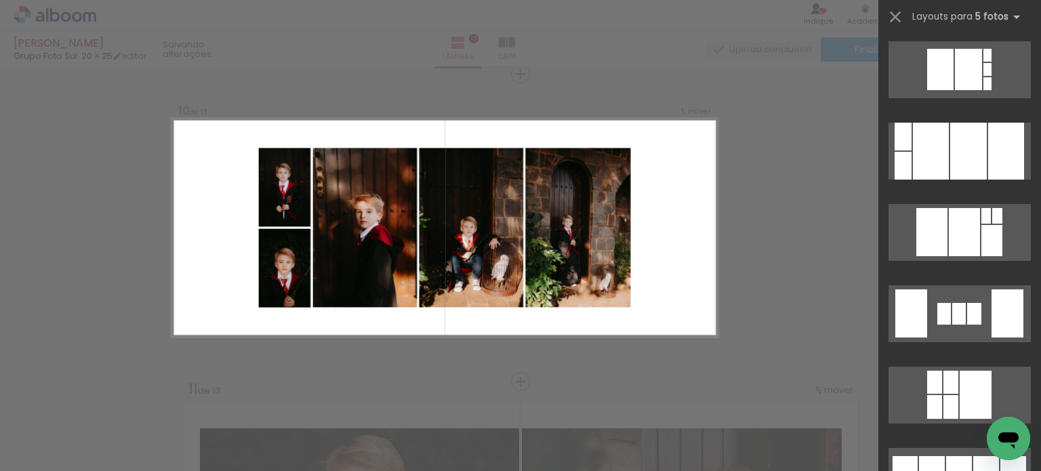
scroll to position [1965, 0]
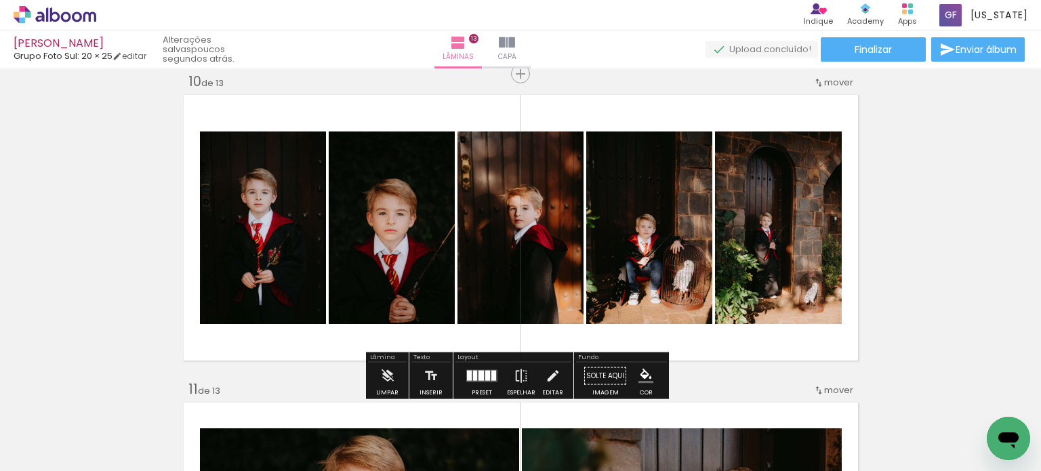
click at [514, 376] on iron-icon at bounding box center [521, 376] width 15 height 27
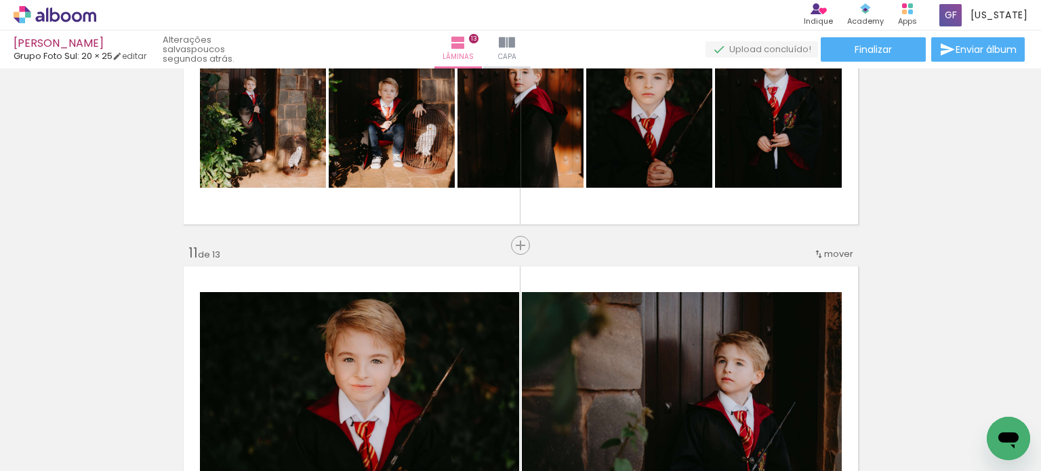
scroll to position [2921, 0]
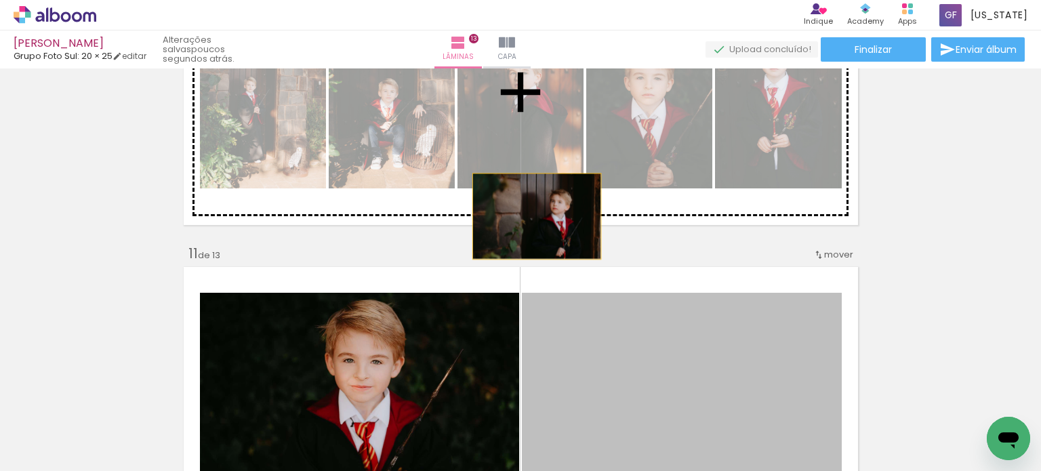
drag, startPoint x: 791, startPoint y: 328, endPoint x: 503, endPoint y: 209, distance: 311.4
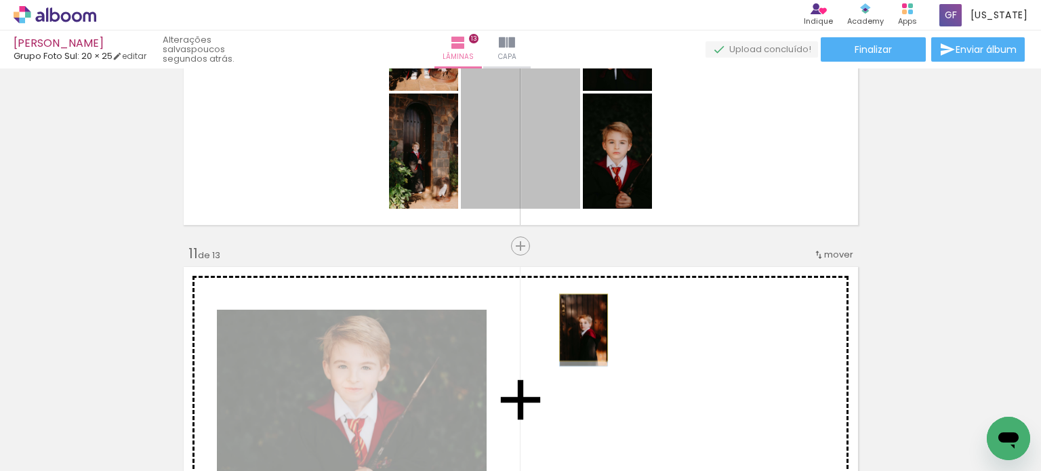
drag, startPoint x: 544, startPoint y: 151, endPoint x: 578, endPoint y: 327, distance: 179.4
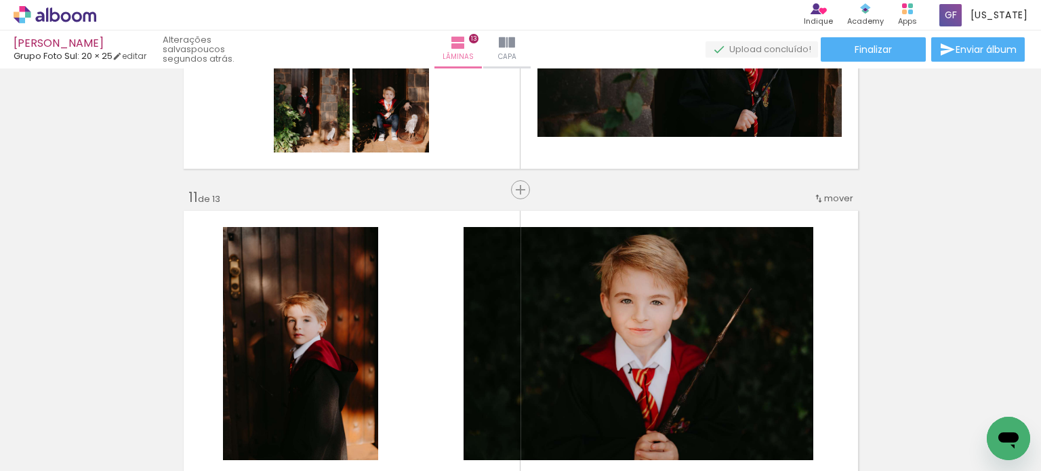
scroll to position [2989, 0]
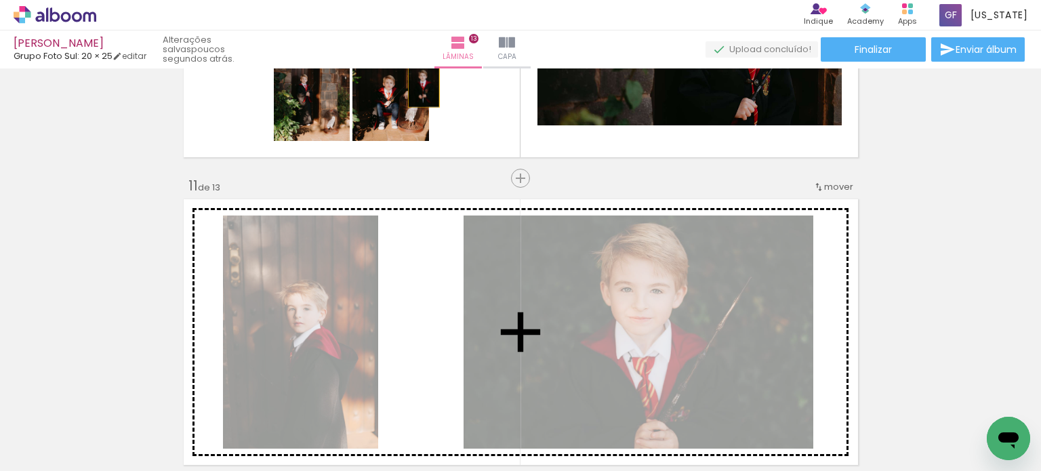
drag, startPoint x: 394, startPoint y: 190, endPoint x: 418, endPoint y: 287, distance: 100.4
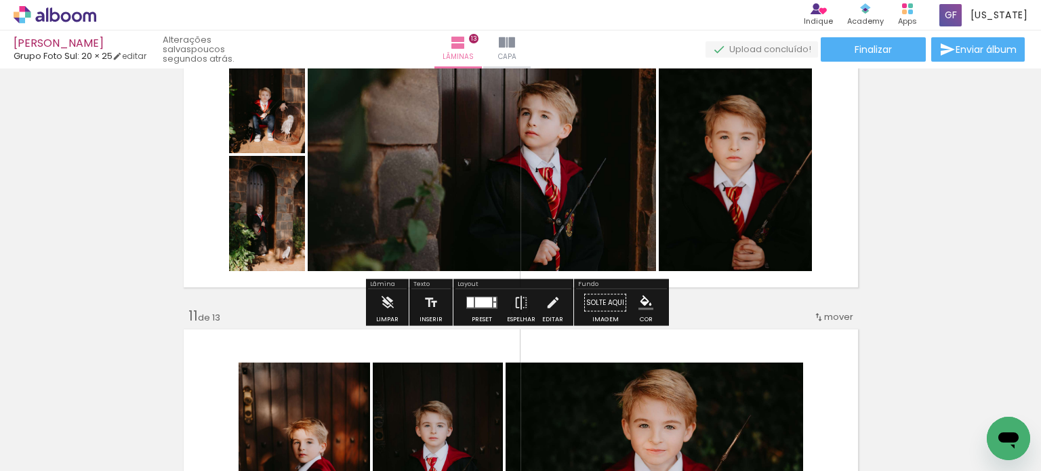
scroll to position [2853, 0]
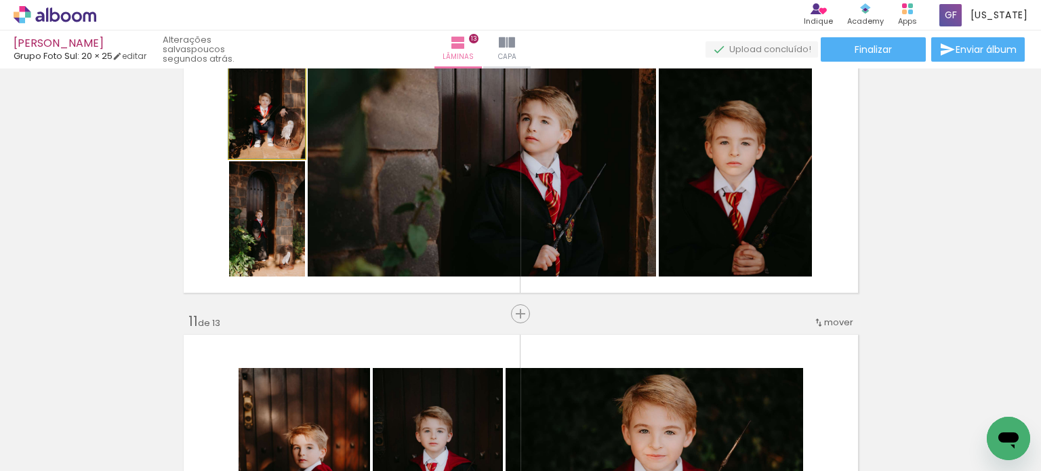
click at [287, 131] on quentale-photo at bounding box center [267, 100] width 76 height 115
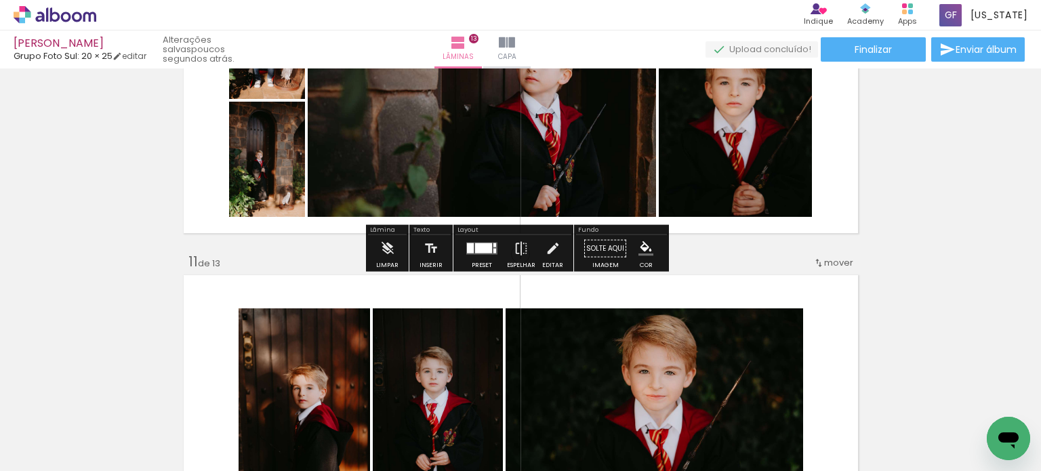
scroll to position [2921, 0]
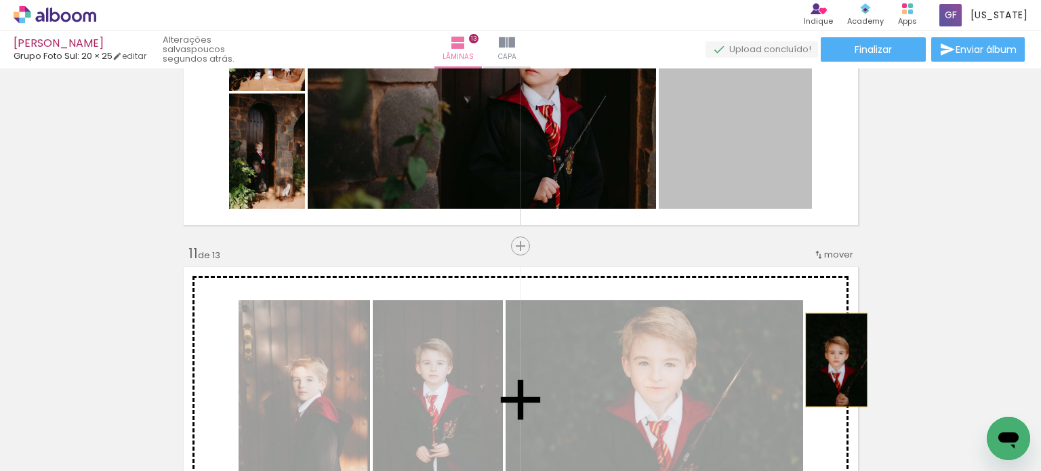
drag, startPoint x: 766, startPoint y: 159, endPoint x: 830, endPoint y: 360, distance: 211.3
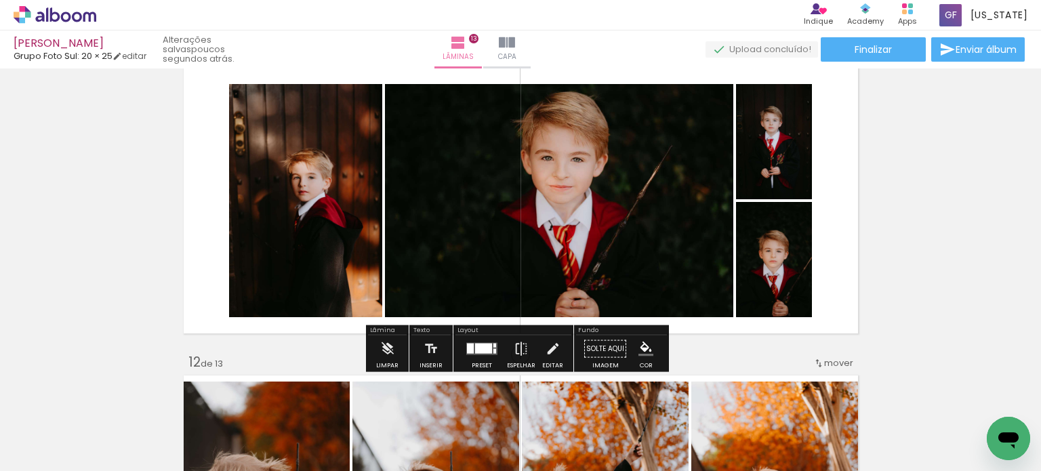
scroll to position [3124, 0]
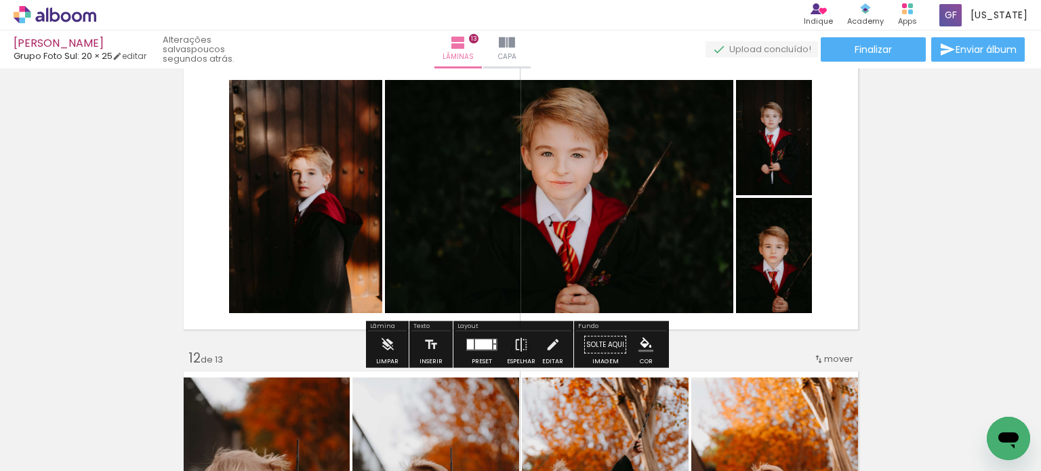
click at [482, 350] on div at bounding box center [481, 344] width 37 height 27
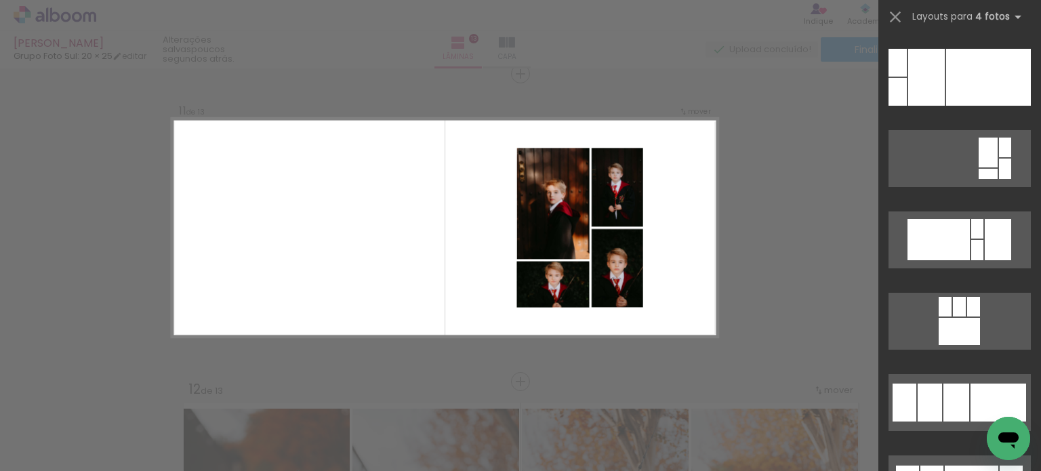
scroll to position [1762, 0]
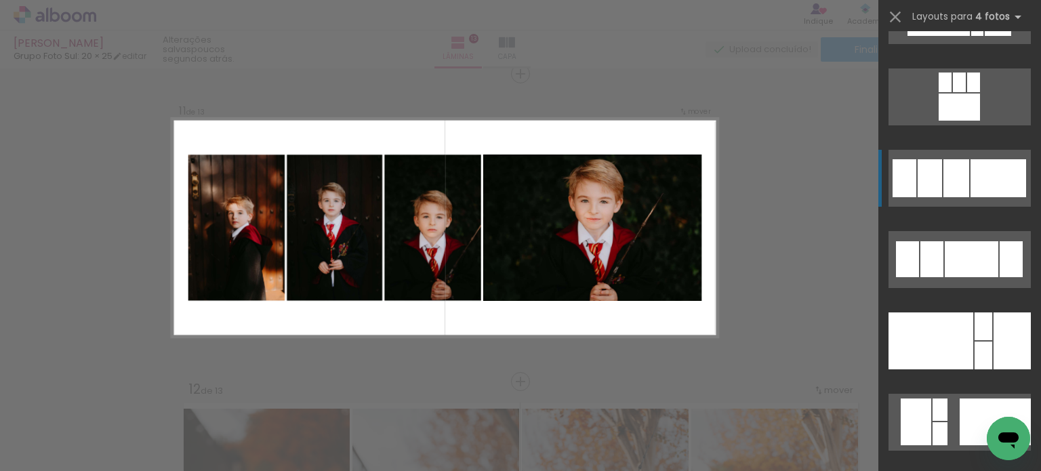
click at [950, 181] on div at bounding box center [956, 178] width 26 height 38
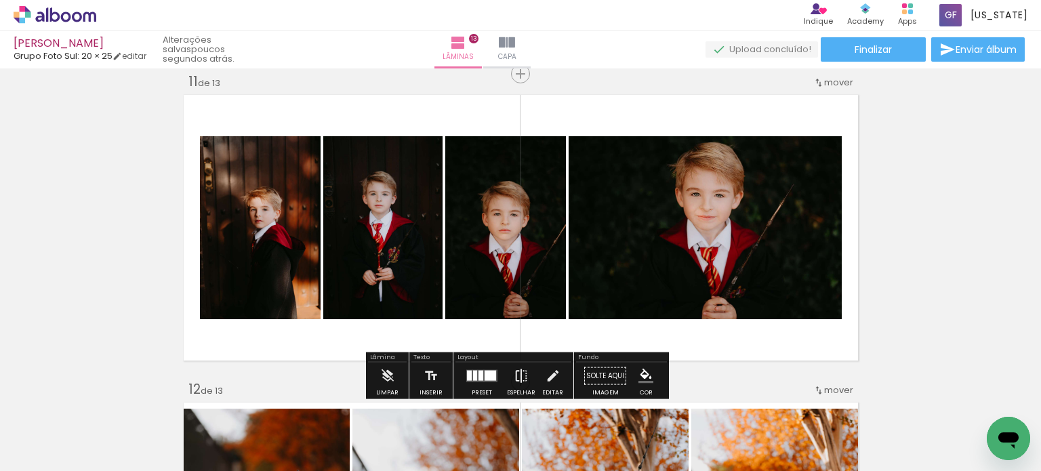
click at [520, 375] on iron-icon at bounding box center [521, 376] width 15 height 27
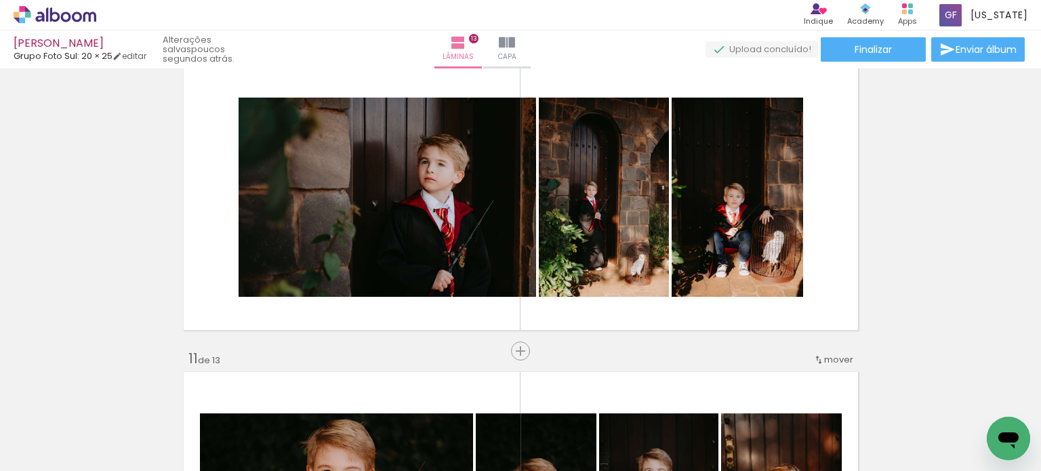
scroll to position [2822, 0]
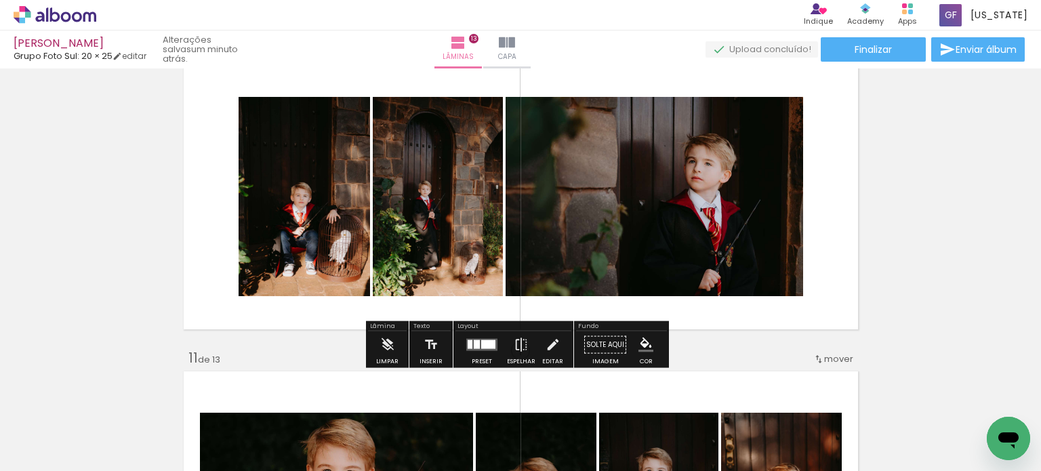
scroll to position [2822, 0]
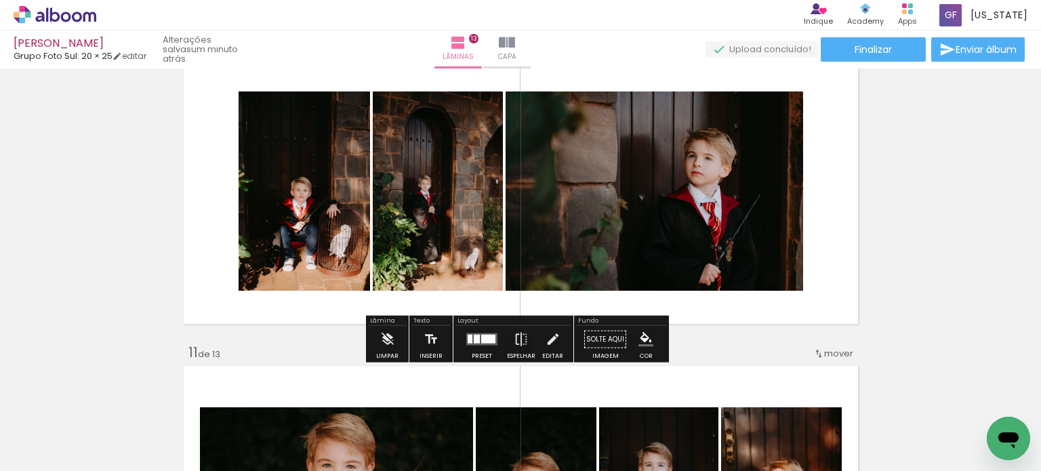
click at [471, 333] on quentale-layouter at bounding box center [481, 339] width 31 height 12
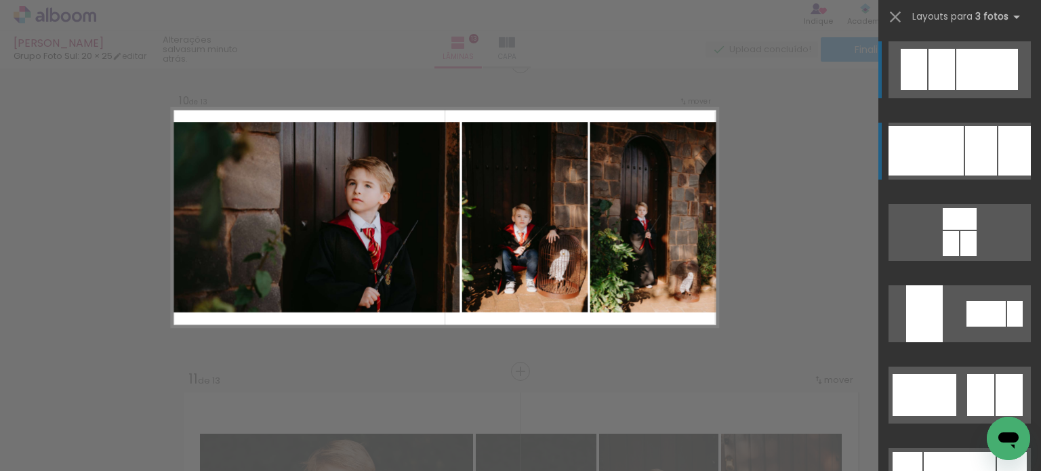
scroll to position [2786, 0]
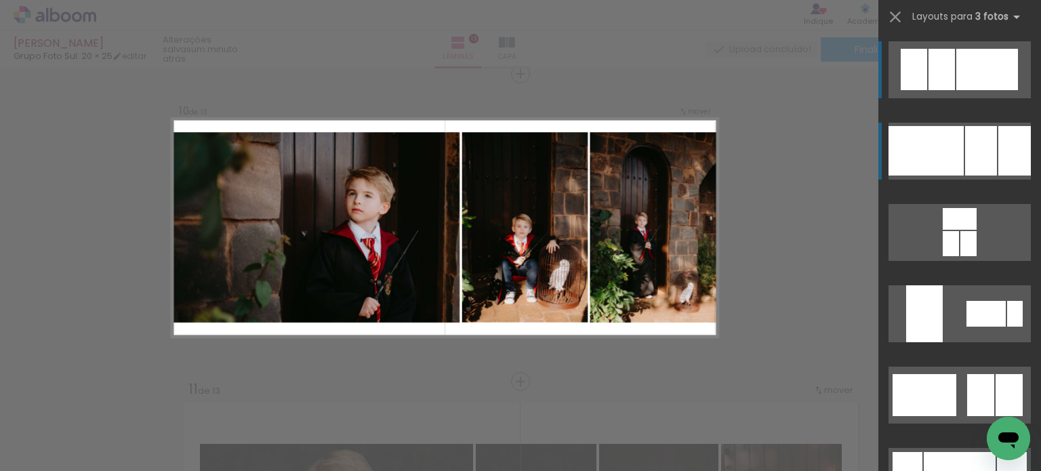
click at [958, 154] on quentale-layouter at bounding box center [959, 151] width 142 height 57
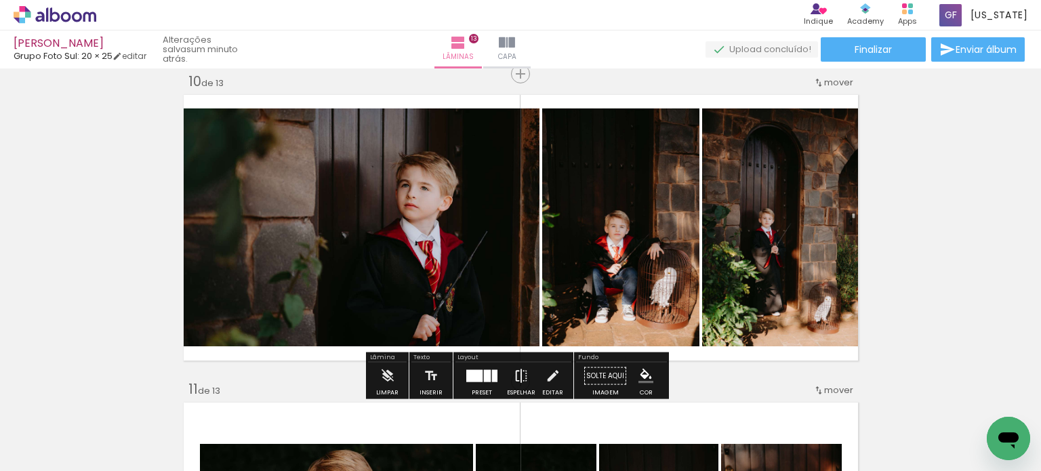
click at [514, 373] on iron-icon at bounding box center [521, 376] width 15 height 27
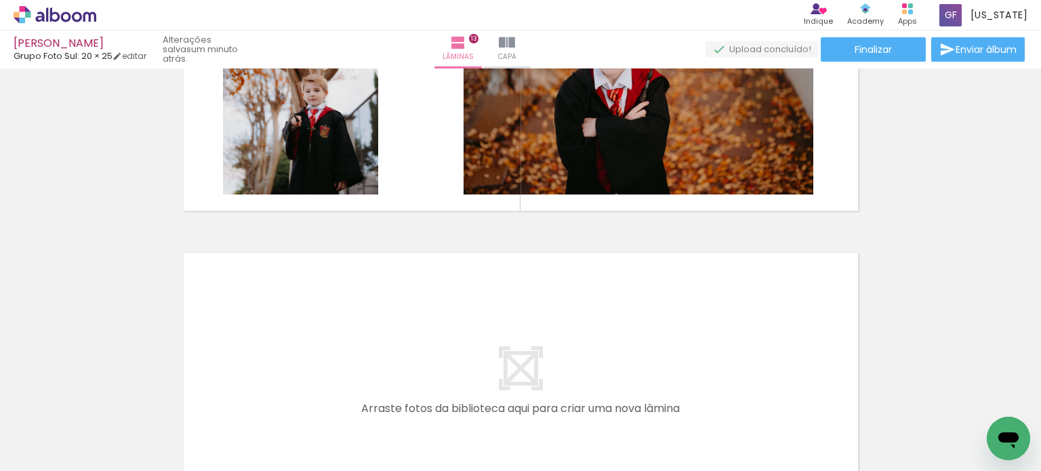
scroll to position [3870, 0]
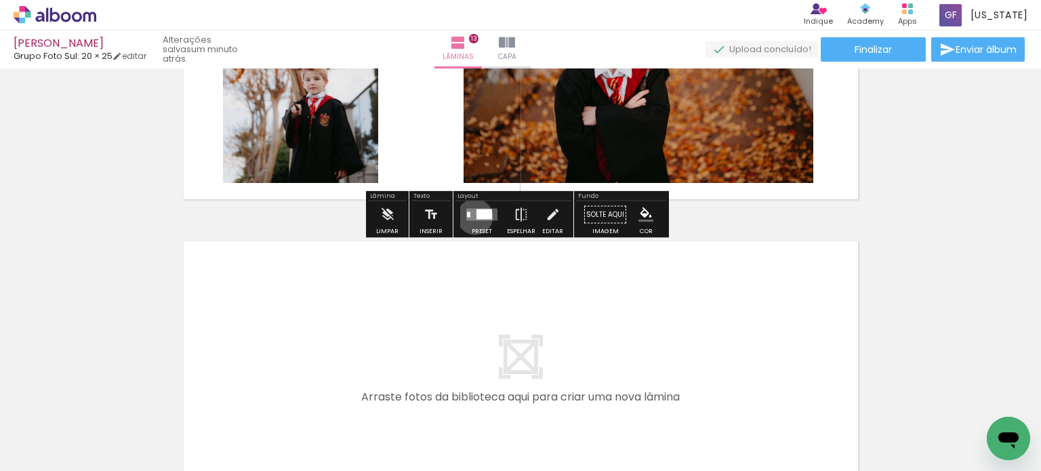
click at [472, 216] on quentale-layouter at bounding box center [481, 215] width 31 height 12
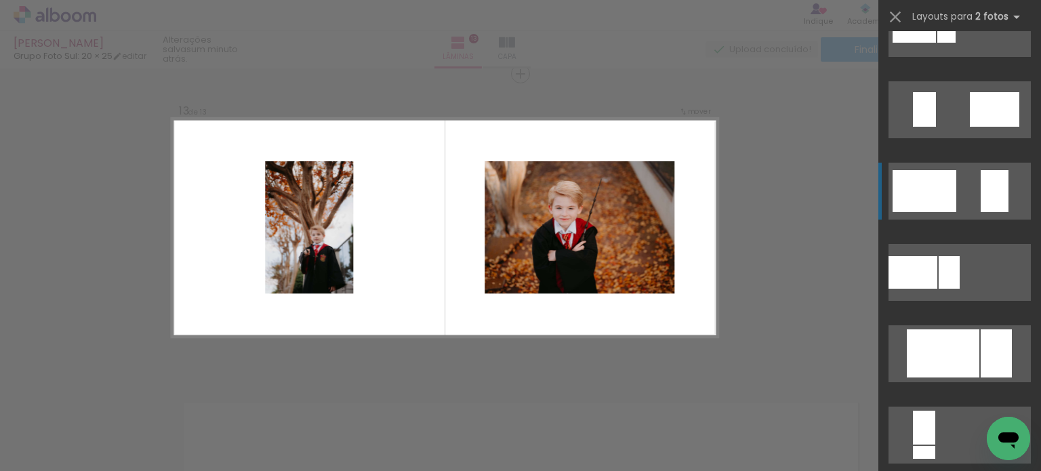
scroll to position [474, 0]
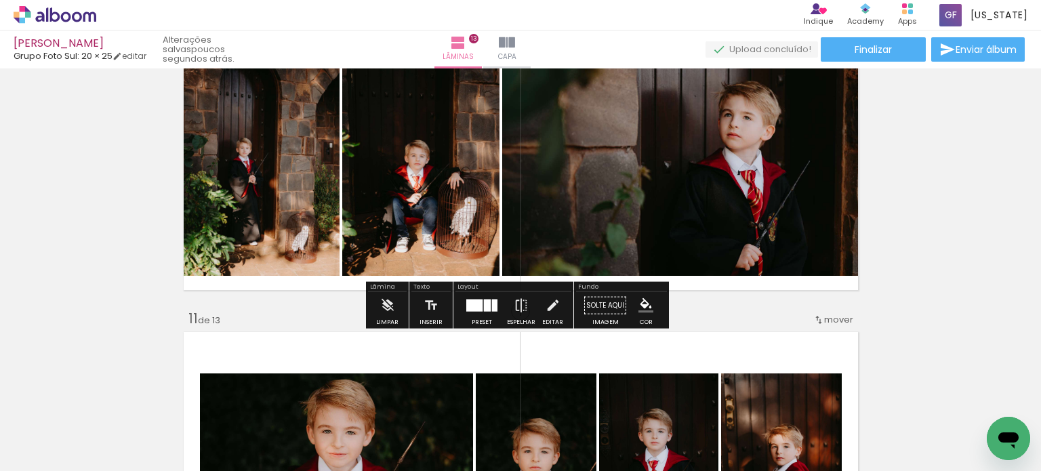
scroll to position [3071, 0]
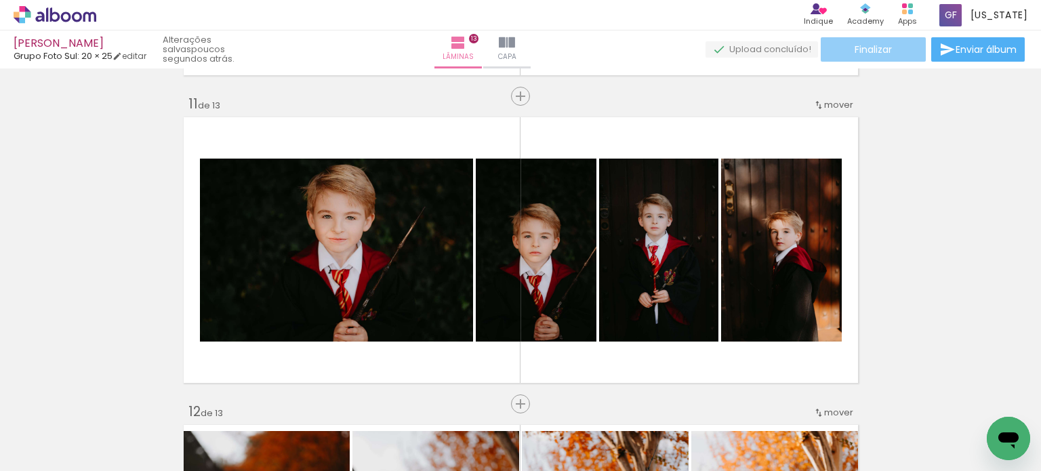
click at [897, 56] on paper-button "Finalizar" at bounding box center [873, 49] width 105 height 24
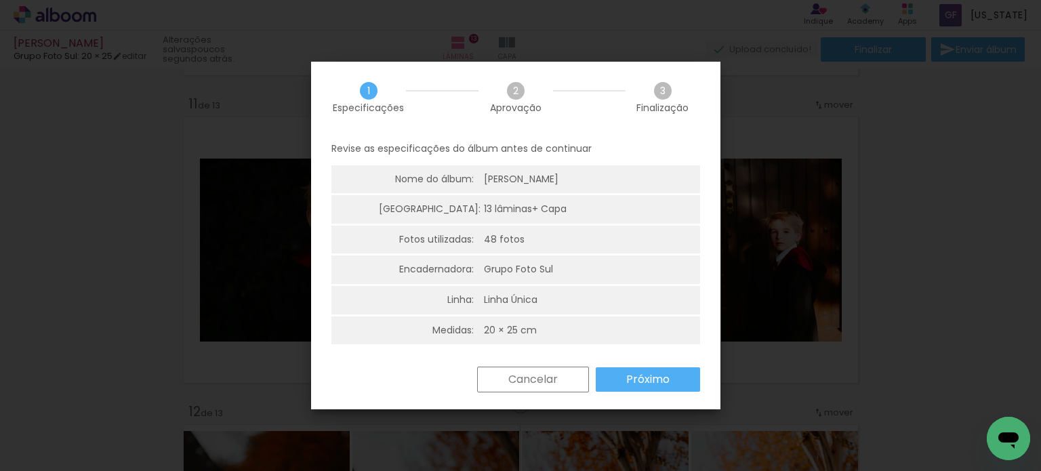
click at [0, 0] on slot "Próximo" at bounding box center [0, 0] width 0 height 0
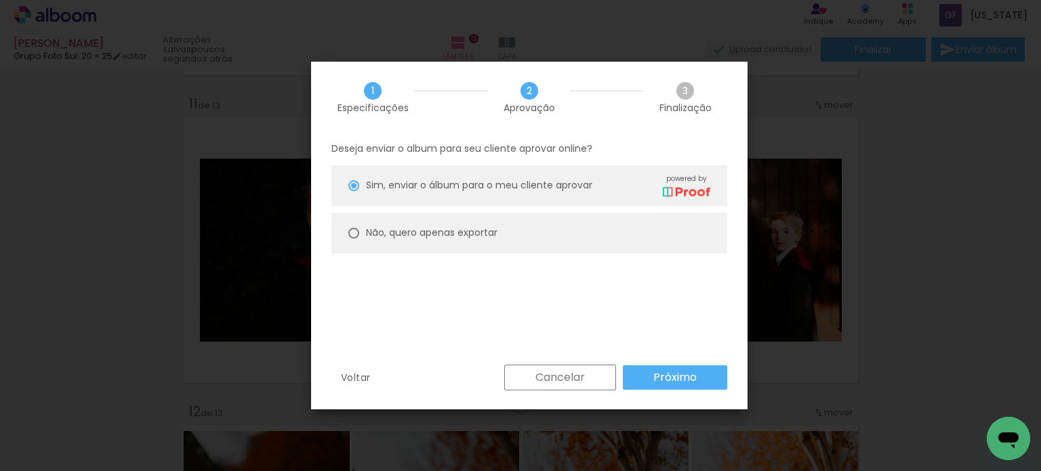
click at [648, 385] on paper-button "Próximo" at bounding box center [675, 377] width 104 height 24
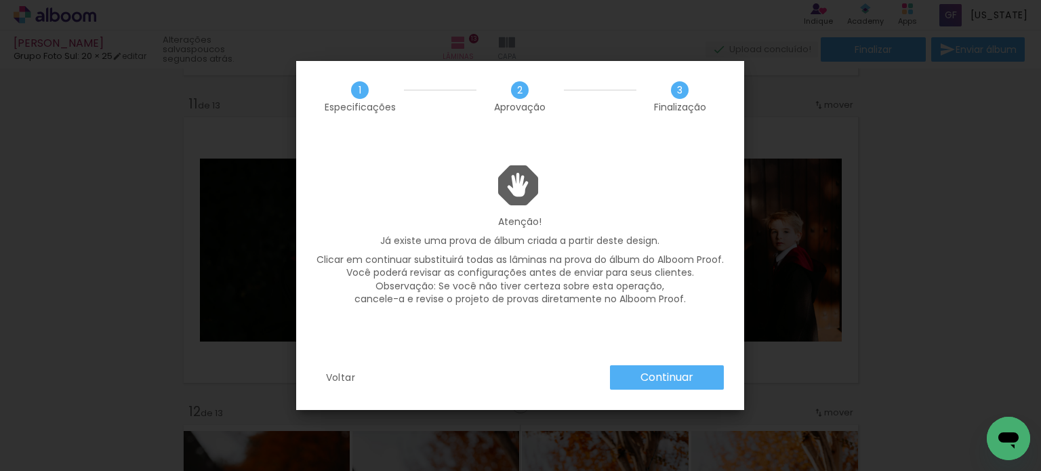
click at [0, 0] on slot "Continuar" at bounding box center [0, 0] width 0 height 0
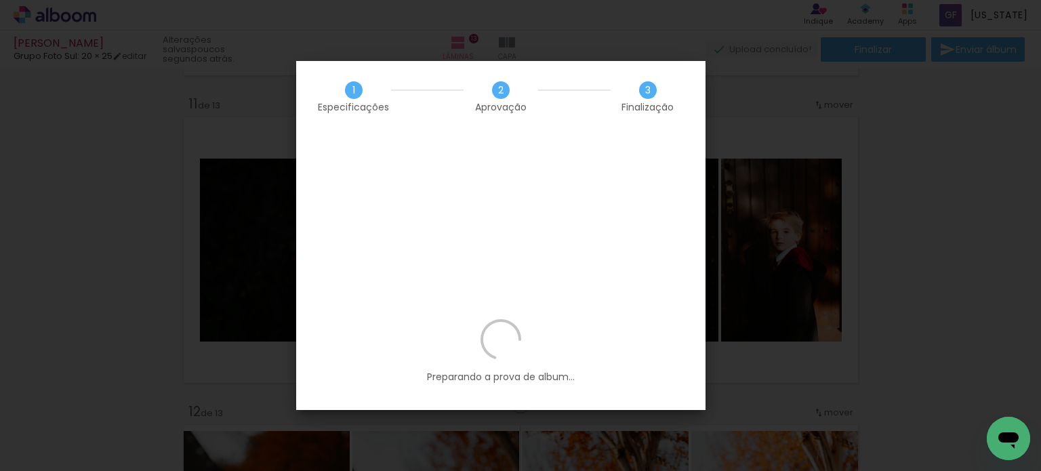
scroll to position [474, 0]
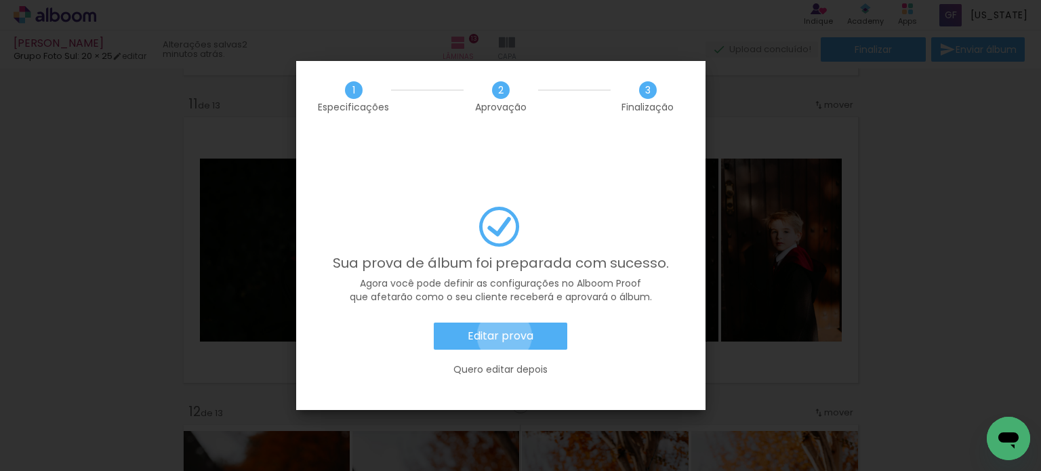
click at [0, 0] on slot "Editar prova" at bounding box center [0, 0] width 0 height 0
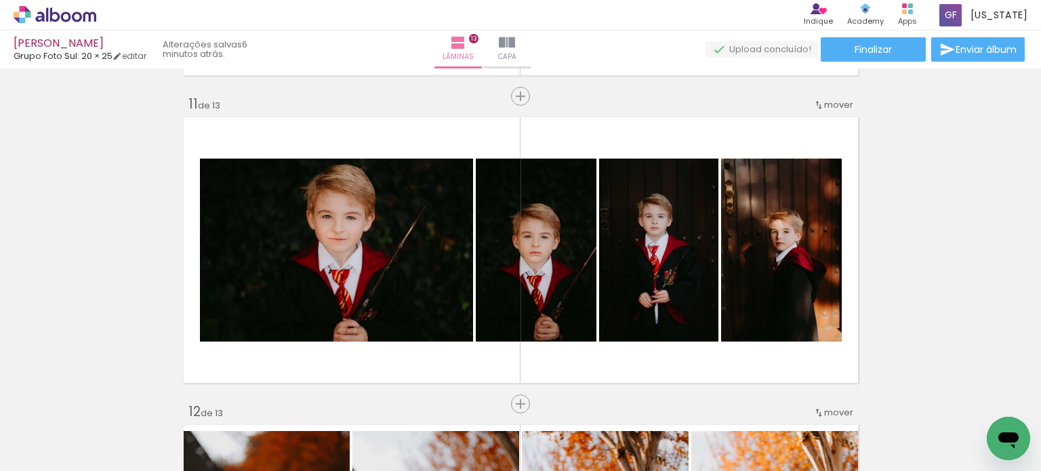
scroll to position [474, 0]
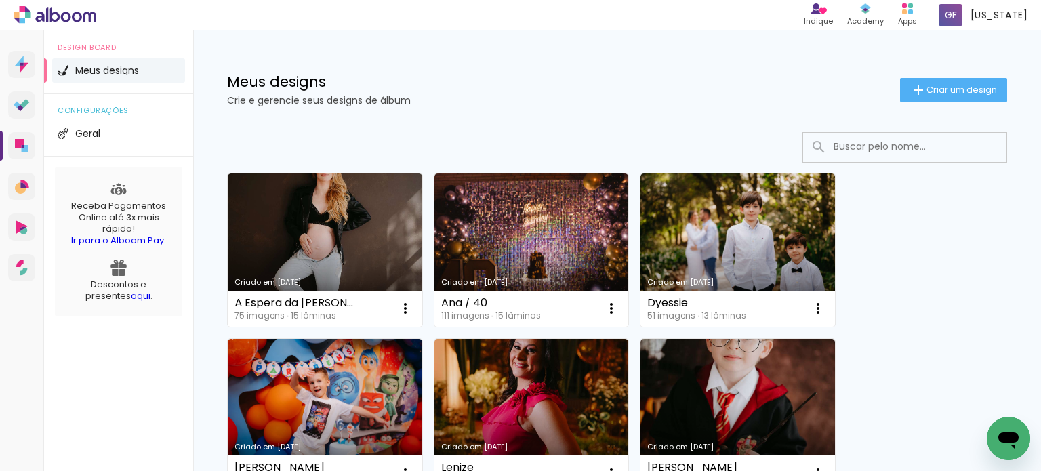
click at [553, 78] on h1 "Meus designs" at bounding box center [563, 82] width 673 height 14
click at [267, 143] on div at bounding box center [617, 147] width 780 height 30
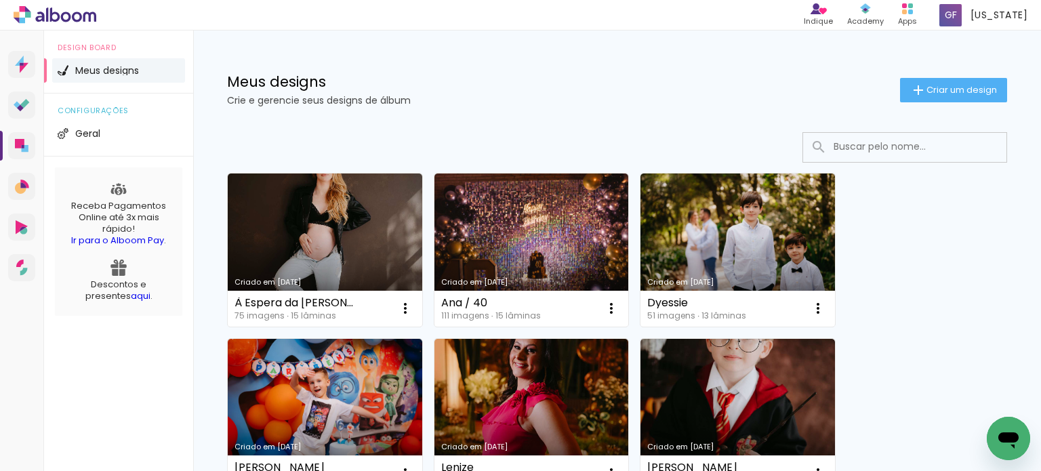
click at [255, 67] on div "Meus designs Crie e gerencie seus designs de álbum Criar um design" at bounding box center [617, 74] width 848 height 88
click at [231, 91] on div "Meus designs Crie e gerencie seus designs de álbum" at bounding box center [563, 90] width 673 height 30
click at [263, 76] on h1 "Meus designs" at bounding box center [563, 82] width 673 height 14
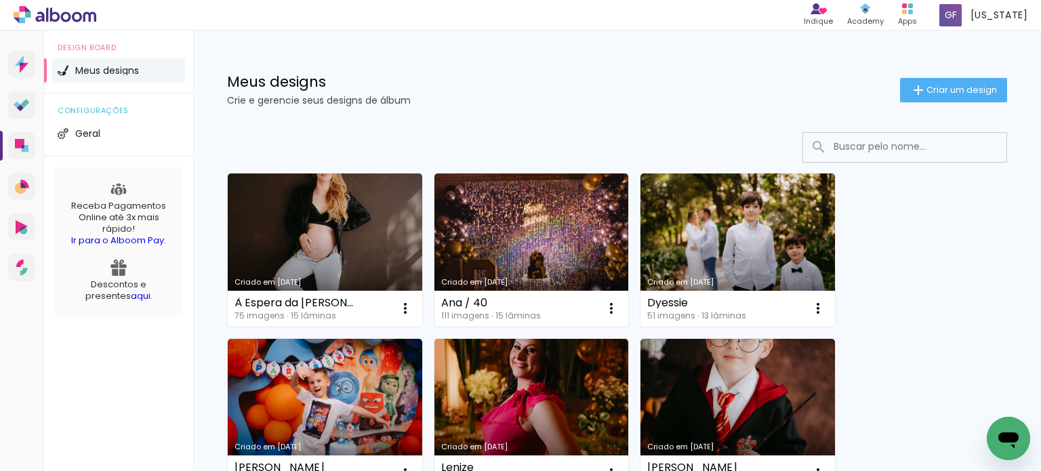
click at [263, 76] on h1 "Meus designs" at bounding box center [563, 82] width 673 height 14
click at [299, 81] on h1 "Meus designs" at bounding box center [563, 82] width 673 height 14
click at [241, 81] on h1 "Meus designs" at bounding box center [563, 82] width 673 height 14
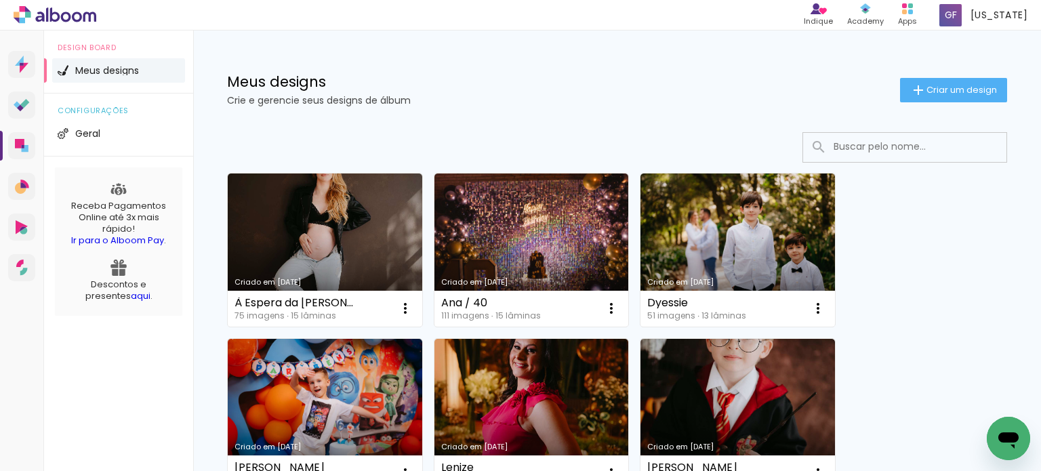
click at [241, 81] on h1 "Meus designs" at bounding box center [563, 82] width 673 height 14
click at [283, 89] on h1 "Meus designs" at bounding box center [563, 82] width 673 height 14
click at [283, 102] on p "Crie e gerencie seus designs de álbum" at bounding box center [563, 100] width 673 height 9
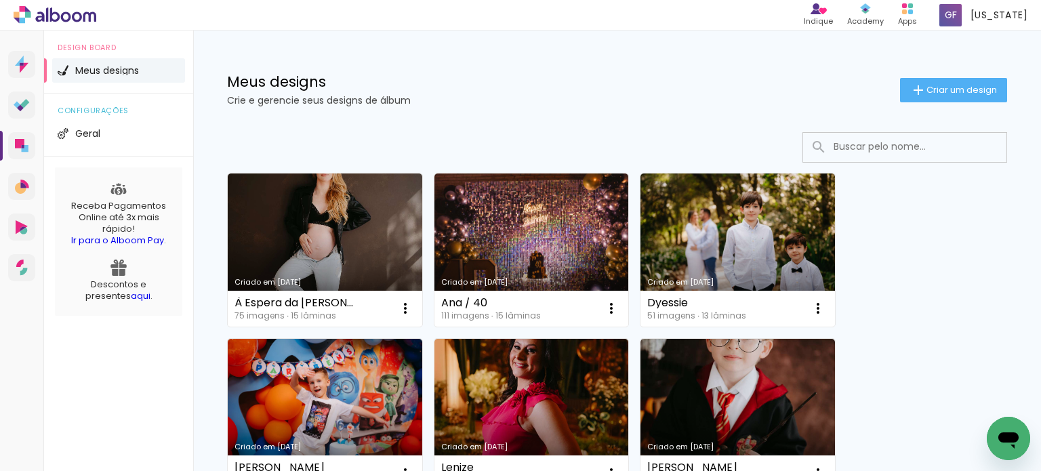
click at [325, 102] on p "Crie e gerencie seus designs de álbum" at bounding box center [563, 100] width 673 height 9
click at [428, 139] on div at bounding box center [617, 147] width 780 height 30
click at [457, 62] on div "Meus designs Crie e gerencie seus designs de álbum Criar um design" at bounding box center [617, 74] width 848 height 88
click at [687, 62] on div "Meus designs Crie e gerencie seus designs de álbum Criar um design" at bounding box center [617, 74] width 848 height 88
click at [636, 106] on div "Meus designs Crie e gerencie seus designs de álbum Criar um design" at bounding box center [617, 74] width 848 height 88
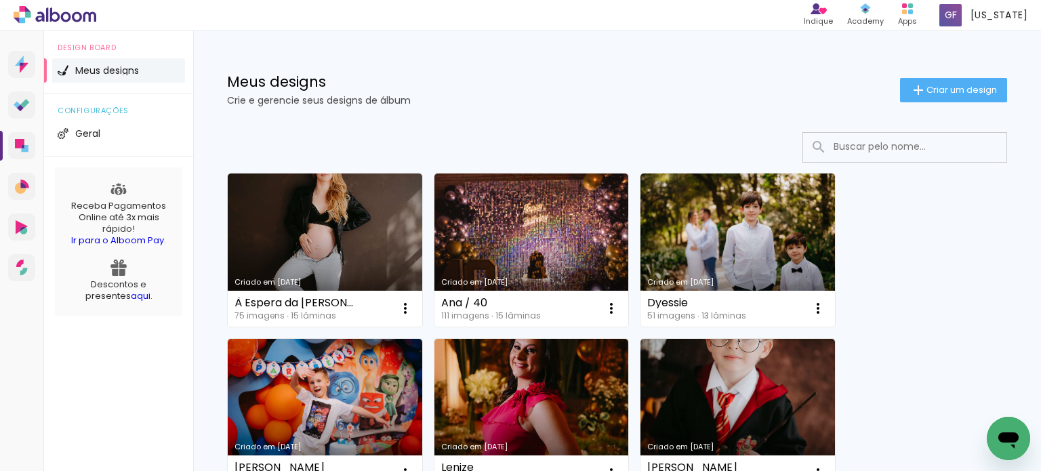
drag, startPoint x: 590, startPoint y: 129, endPoint x: 588, endPoint y: 68, distance: 61.0
click at [588, 68] on div "Meus designs Crie e gerencie seus designs de álbum Criar um design" at bounding box center [617, 74] width 848 height 88
click at [588, 53] on div "Meus designs Crie e gerencie seus designs de álbum Criar um design" at bounding box center [617, 74] width 848 height 88
click at [585, 91] on div "Meus designs Crie e gerencie seus designs de álbum" at bounding box center [563, 90] width 673 height 30
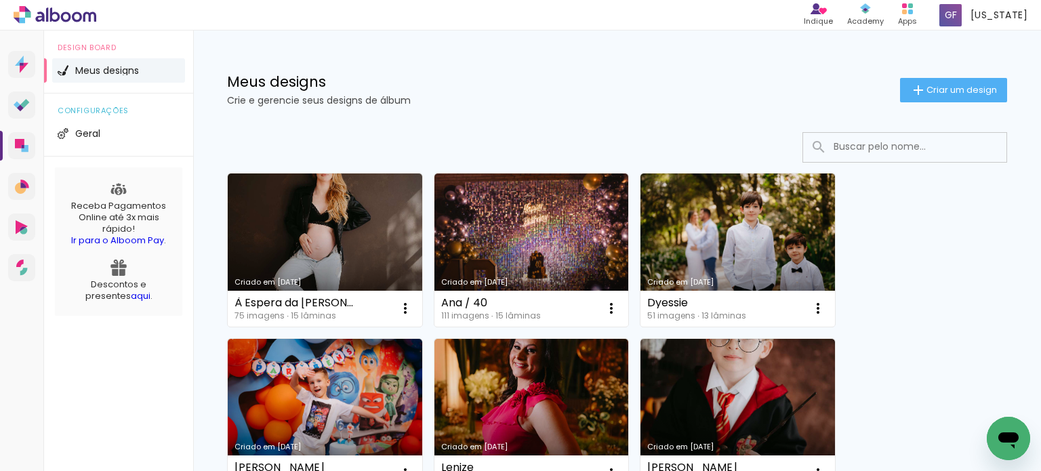
click at [586, 59] on div "Meus designs Crie e gerencie seus designs de álbum Criar um design" at bounding box center [617, 74] width 848 height 88
drag, startPoint x: 608, startPoint y: 118, endPoint x: 606, endPoint y: 75, distance: 42.8
click at [608, 116] on div "Meus designs Crie e gerencie seus designs de álbum Criar um design" at bounding box center [617, 74] width 848 height 88
click at [606, 75] on h1 "Meus designs" at bounding box center [563, 82] width 673 height 14
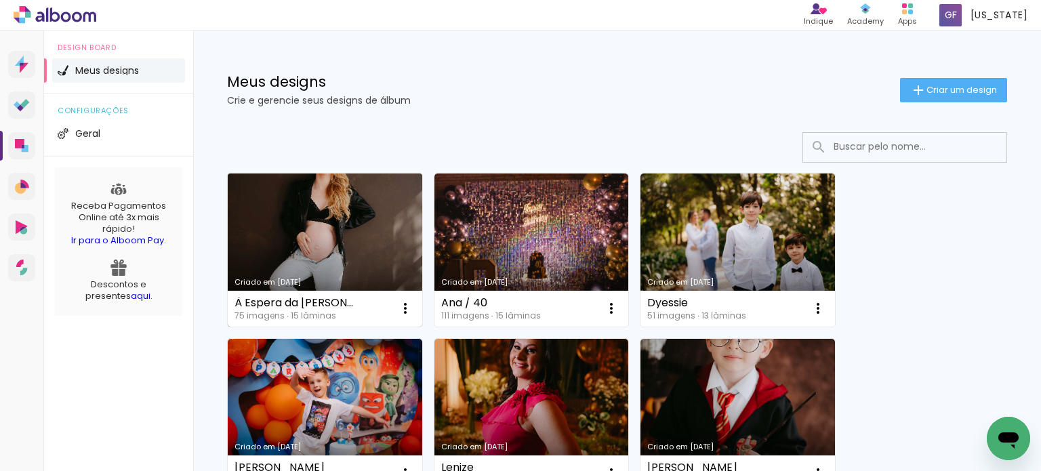
click at [296, 235] on link "Criado em [DATE]" at bounding box center [325, 249] width 194 height 153
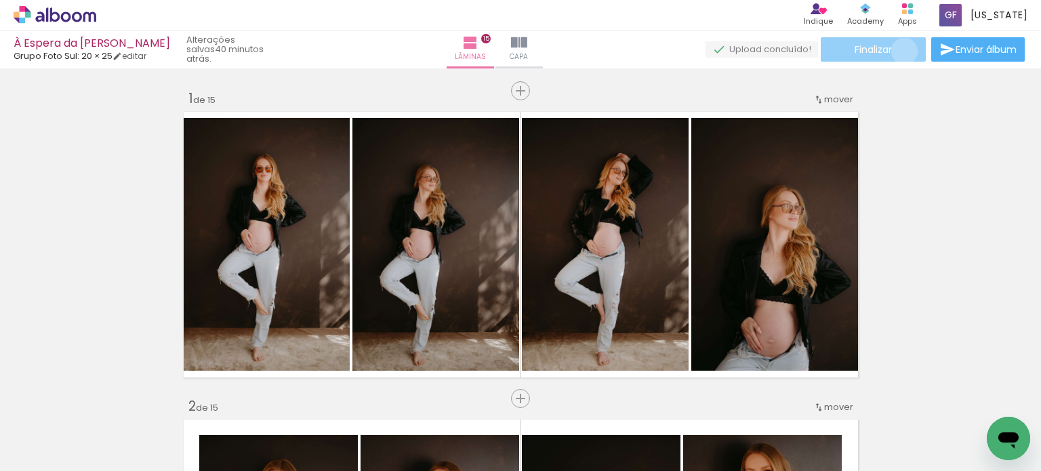
click at [899, 51] on paper-button "Finalizar" at bounding box center [873, 49] width 105 height 24
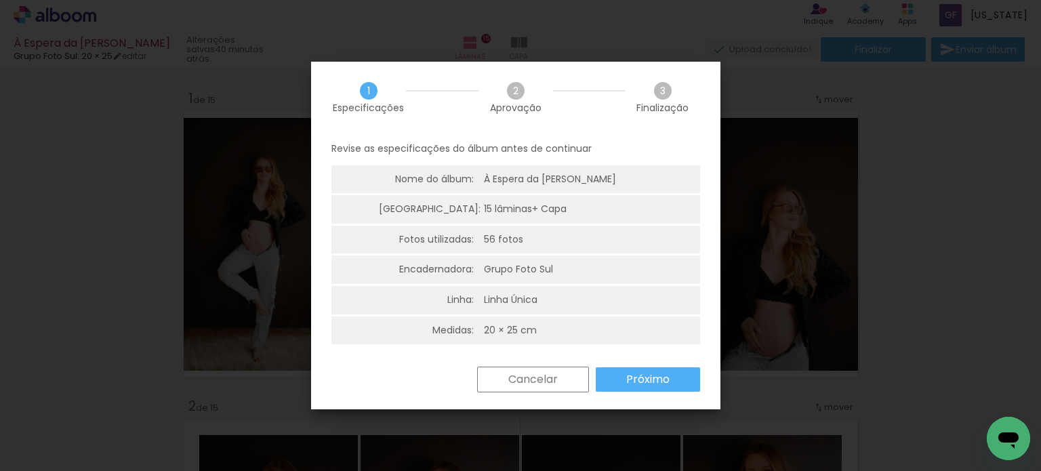
click at [0, 0] on slot "Próximo" at bounding box center [0, 0] width 0 height 0
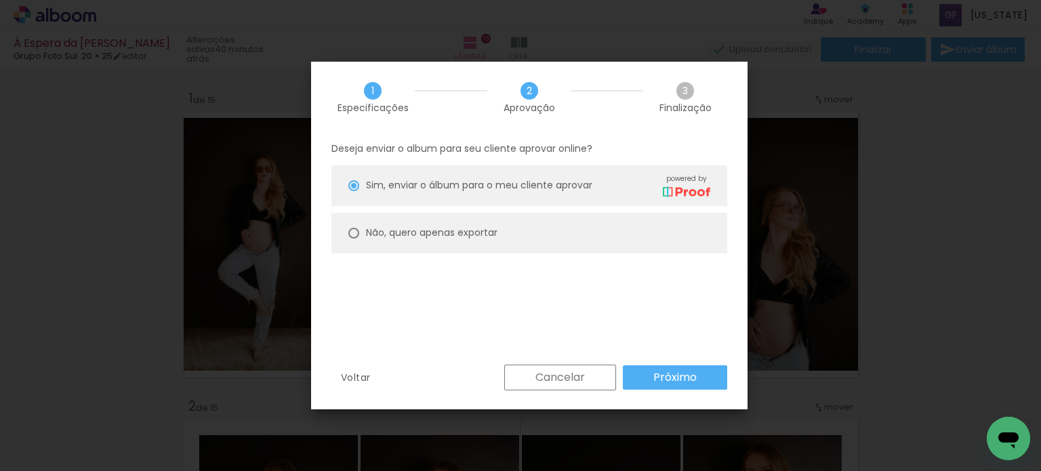
click at [0, 0] on slot "Não, quero apenas exportar" at bounding box center [0, 0] width 0 height 0
type paper-radio-button "on"
click at [681, 389] on paper-button "Próximo" at bounding box center [675, 377] width 104 height 24
type input "Alta, 300 DPI"
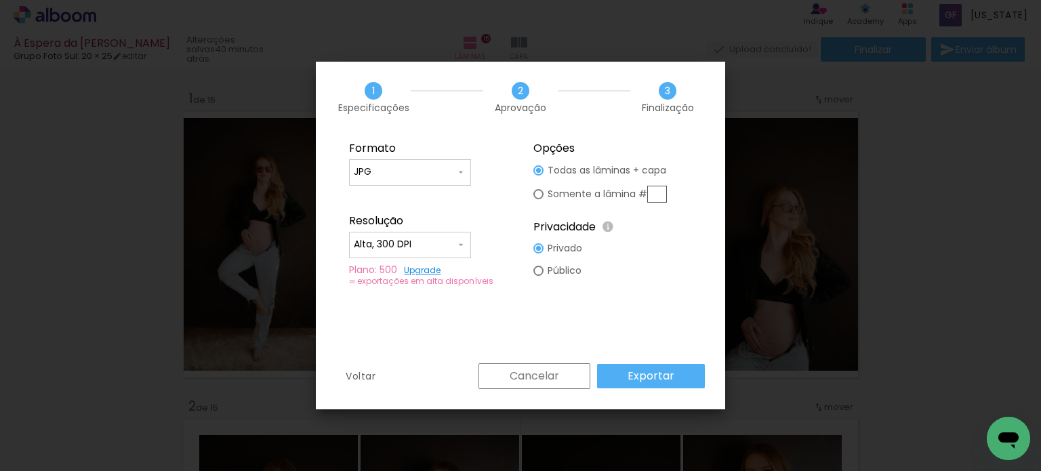
click at [0, 0] on slot "Exportar" at bounding box center [0, 0] width 0 height 0
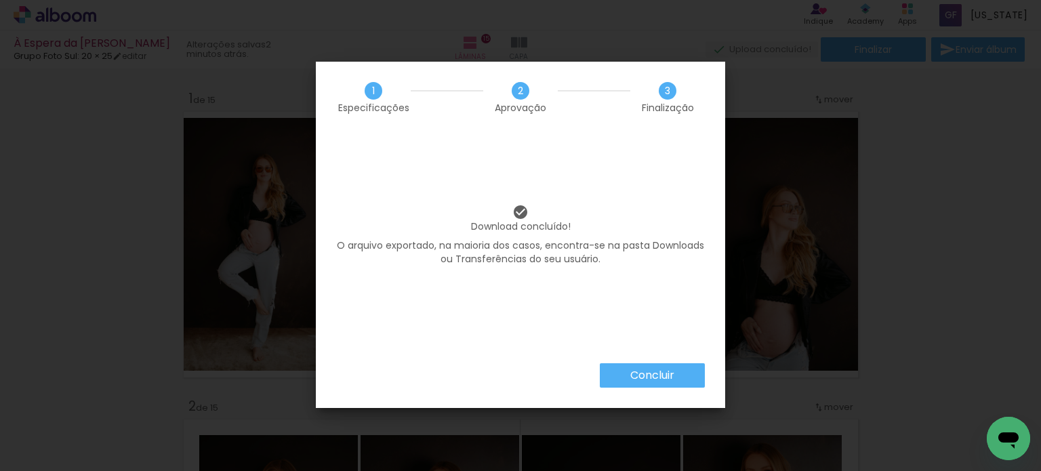
click at [674, 384] on paper-button "Concluir" at bounding box center [652, 375] width 105 height 24
